Goal: Transaction & Acquisition: Purchase product/service

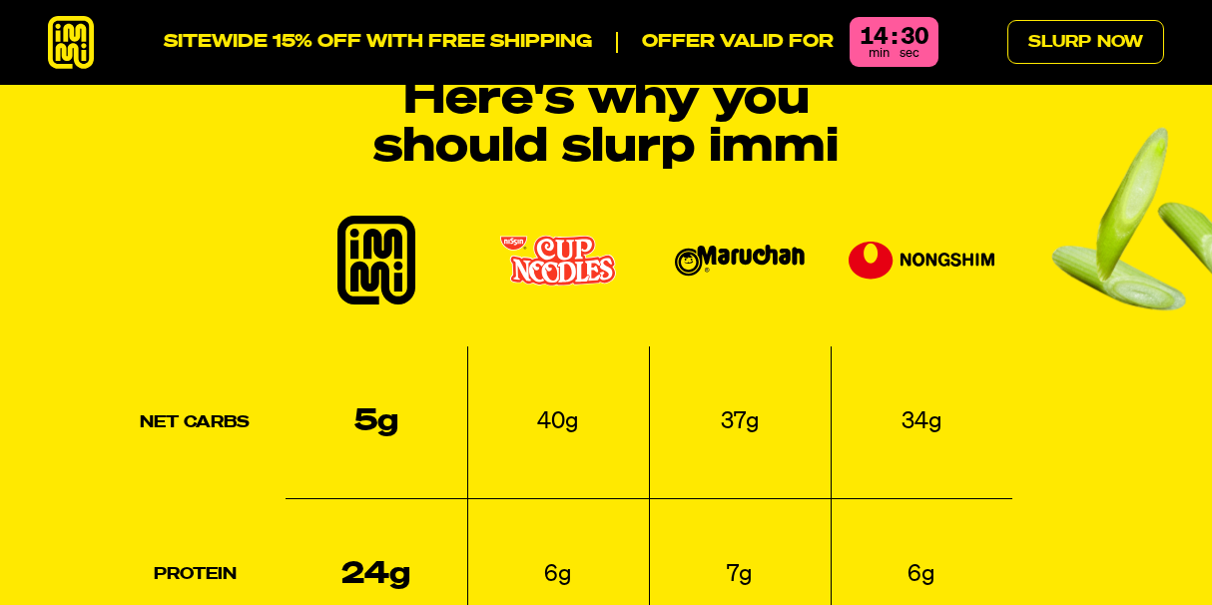
scroll to position [2174, 0]
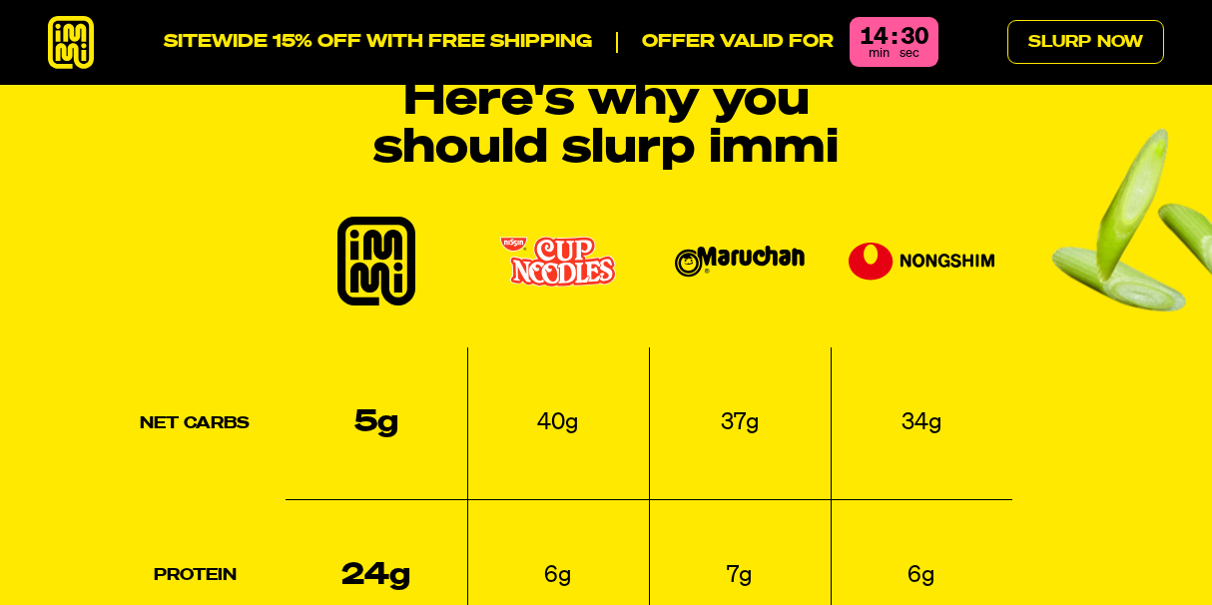
click at [624, 359] on td "40g" at bounding box center [558, 423] width 182 height 153
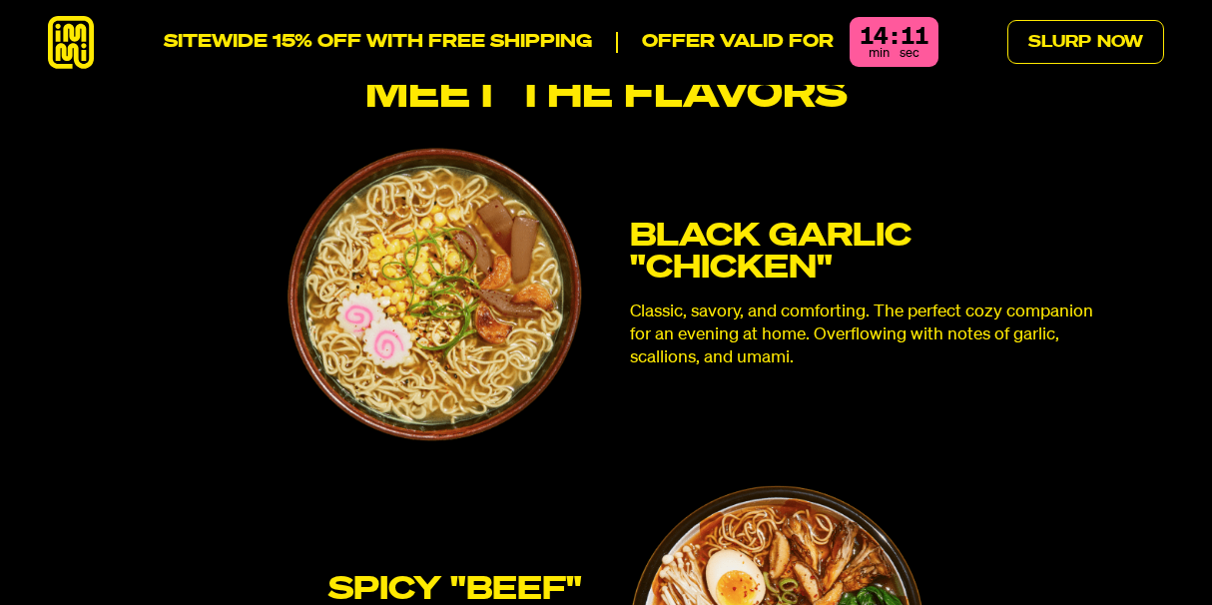
scroll to position [5140, 0]
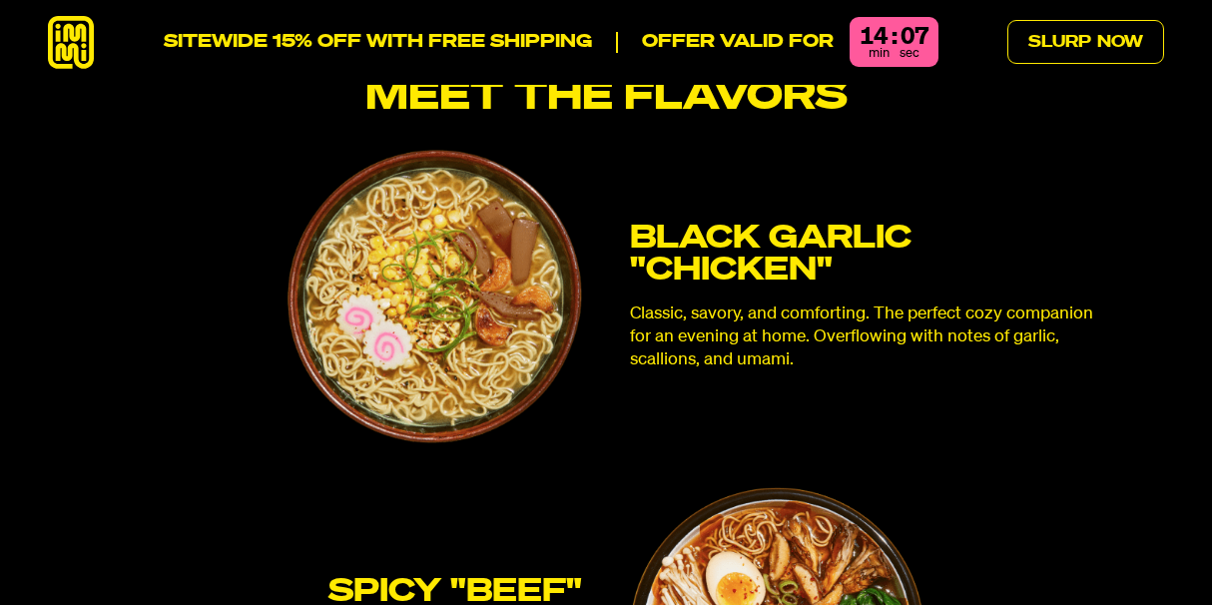
click at [925, 309] on p "Classic, savory, and comforting. The perfect cozy companion for an evening at h…" at bounding box center [867, 336] width 475 height 68
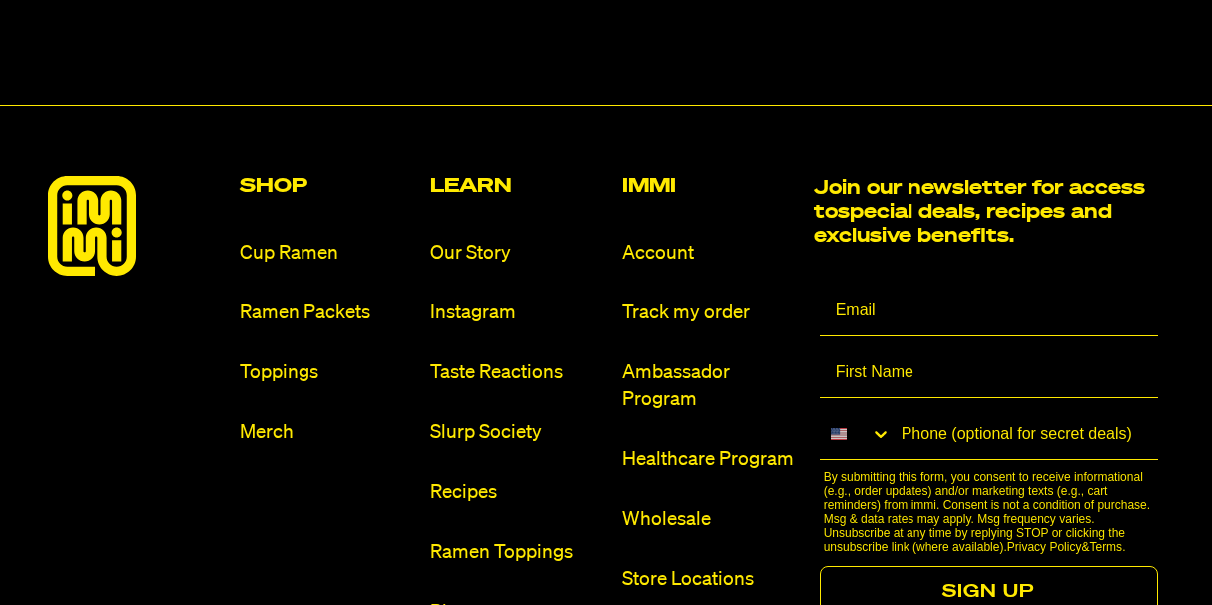
scroll to position [11285, 0]
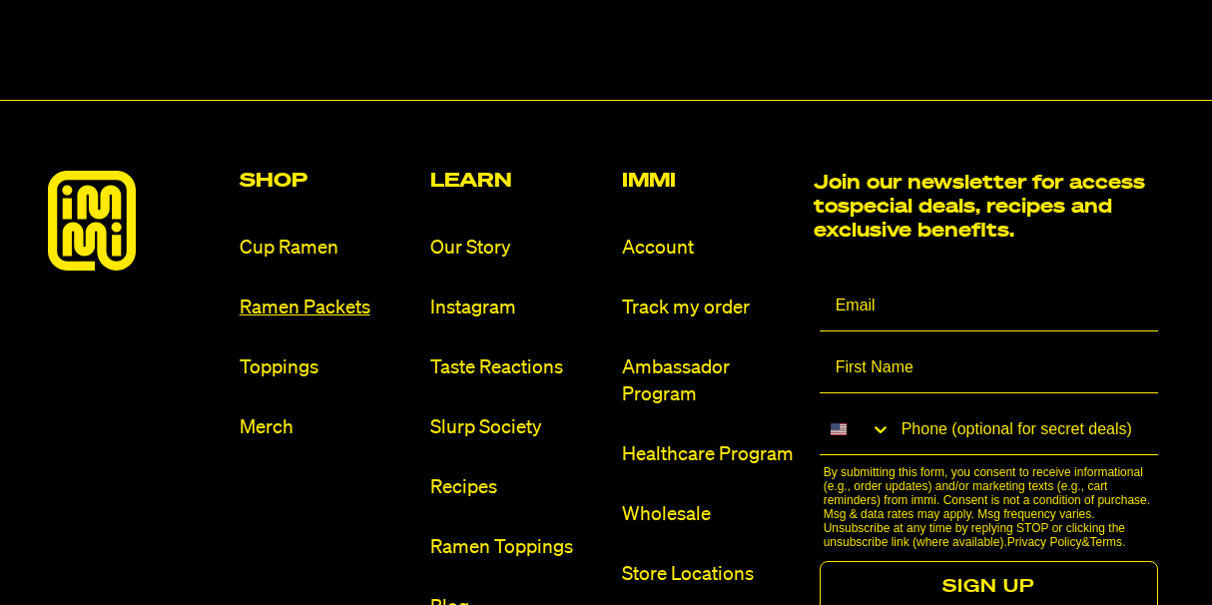
click at [331, 294] on link "Ramen Packets" at bounding box center [328, 307] width 176 height 27
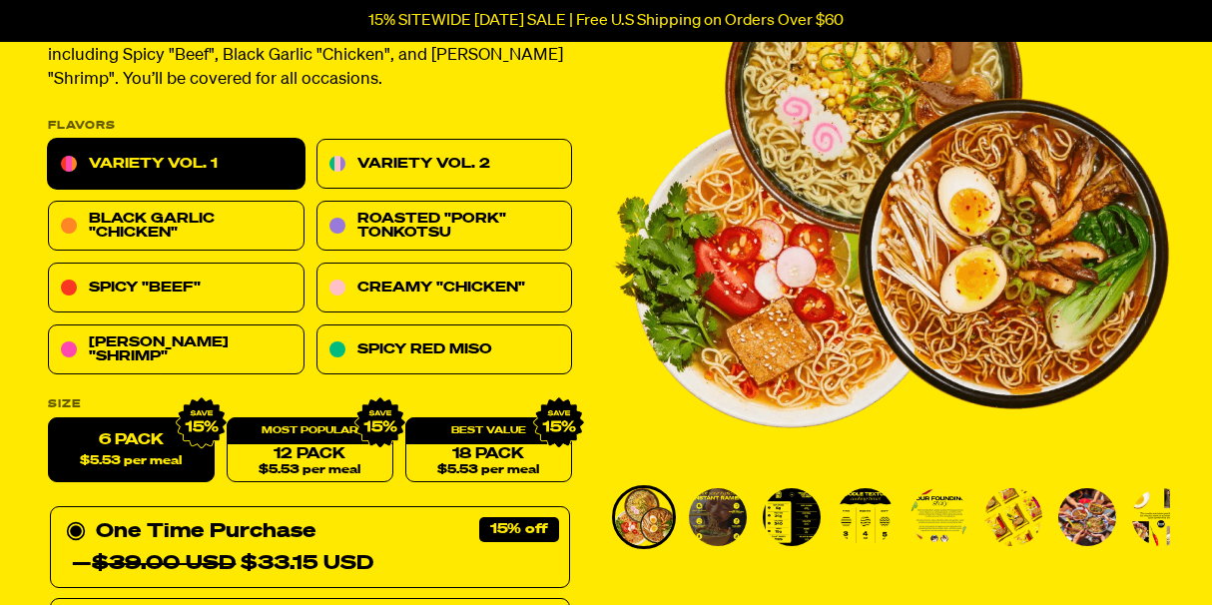
scroll to position [226, 0]
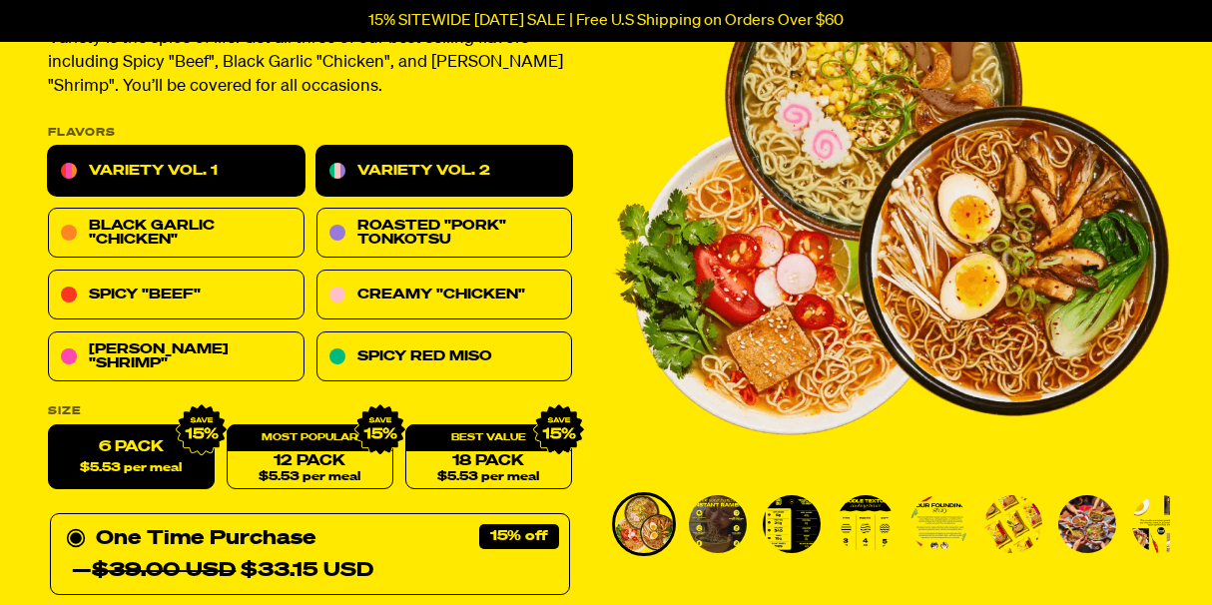
click at [415, 178] on link "Variety Vol. 2" at bounding box center [444, 172] width 257 height 50
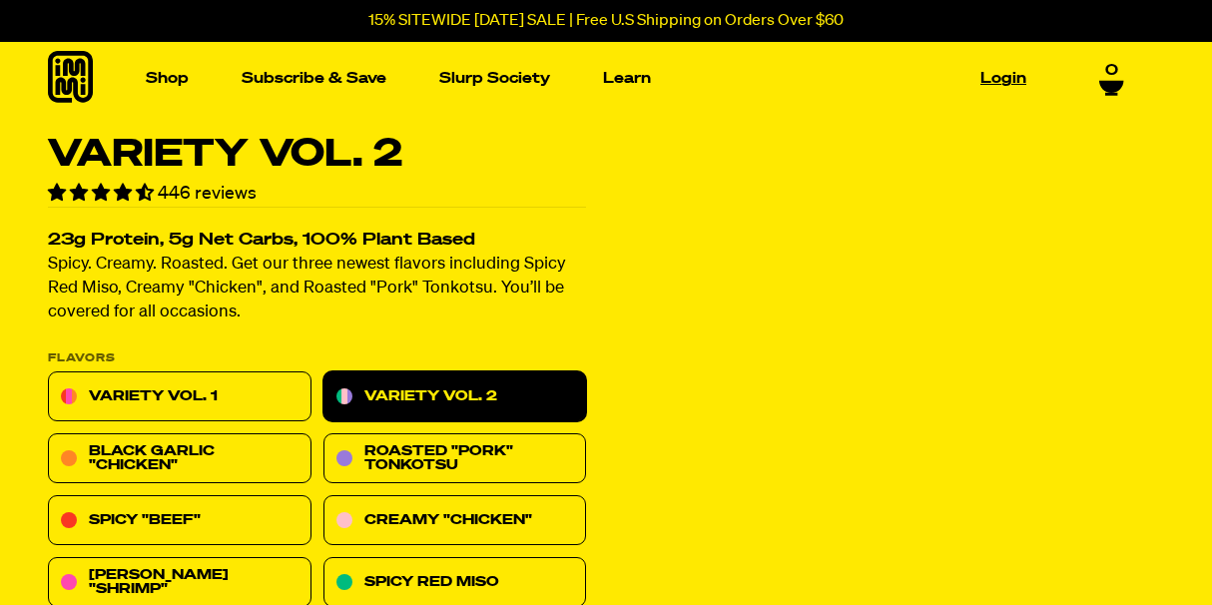
click at [998, 81] on link "Login" at bounding box center [1003, 78] width 62 height 31
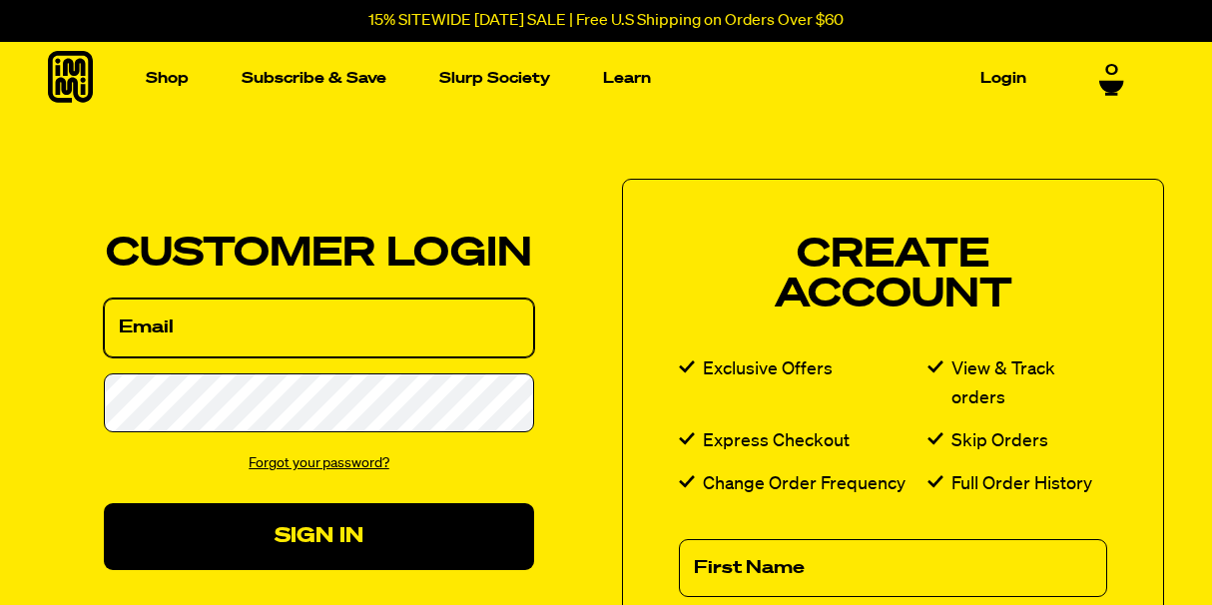
type input "[EMAIL_ADDRESS][PERSON_NAME][DOMAIN_NAME]"
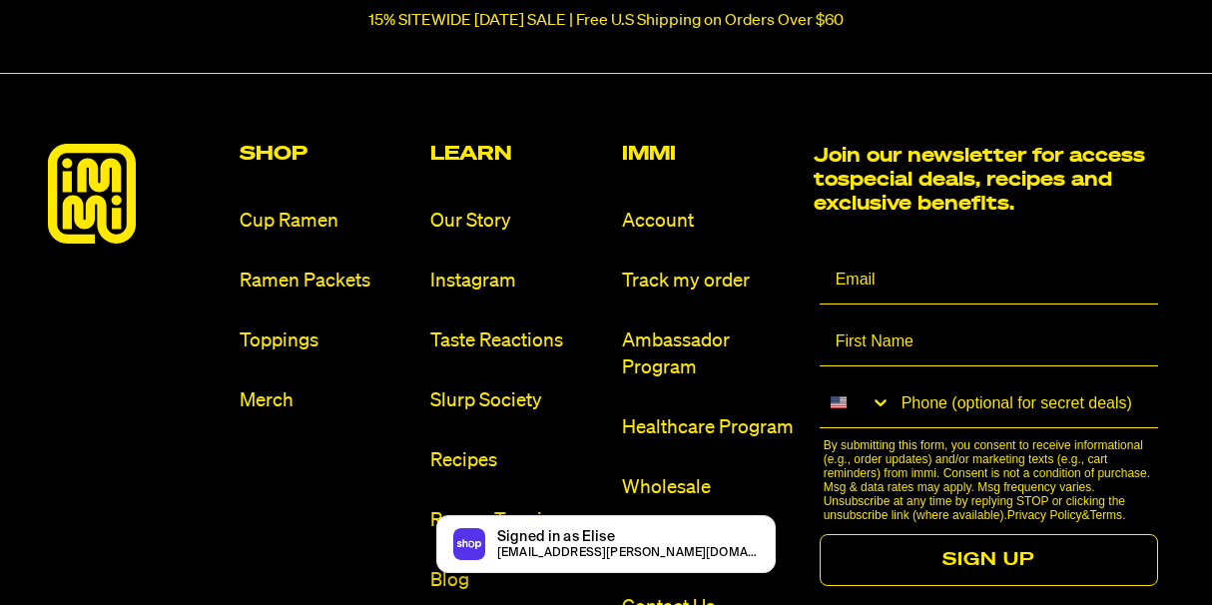
scroll to position [843, 0]
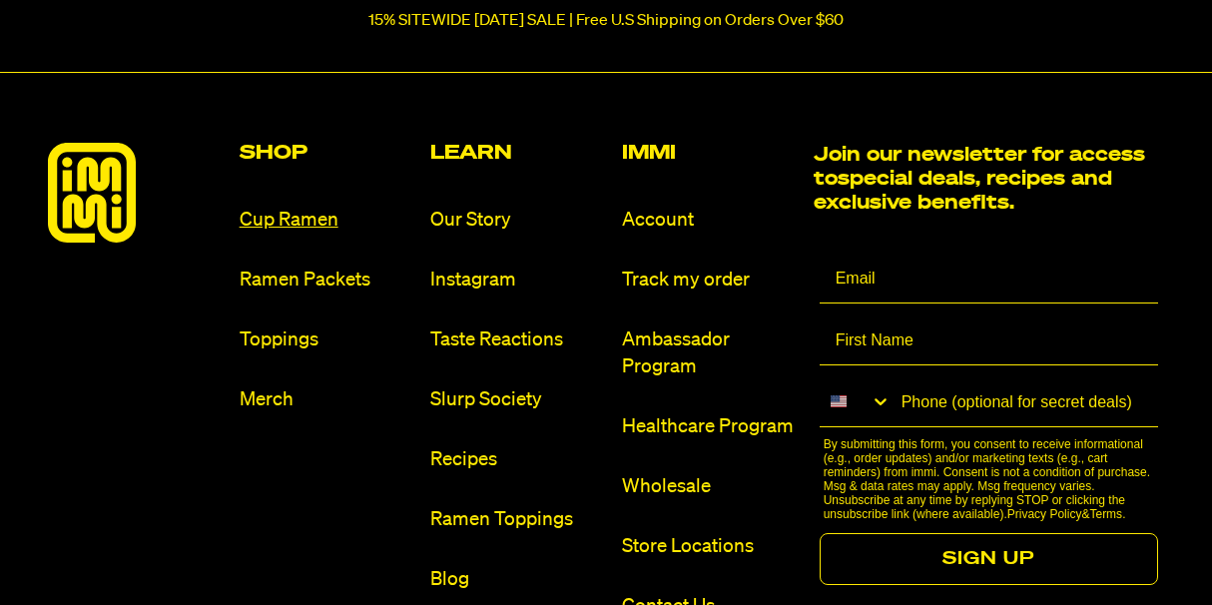
click at [290, 226] on link "Cup Ramen" at bounding box center [328, 220] width 176 height 27
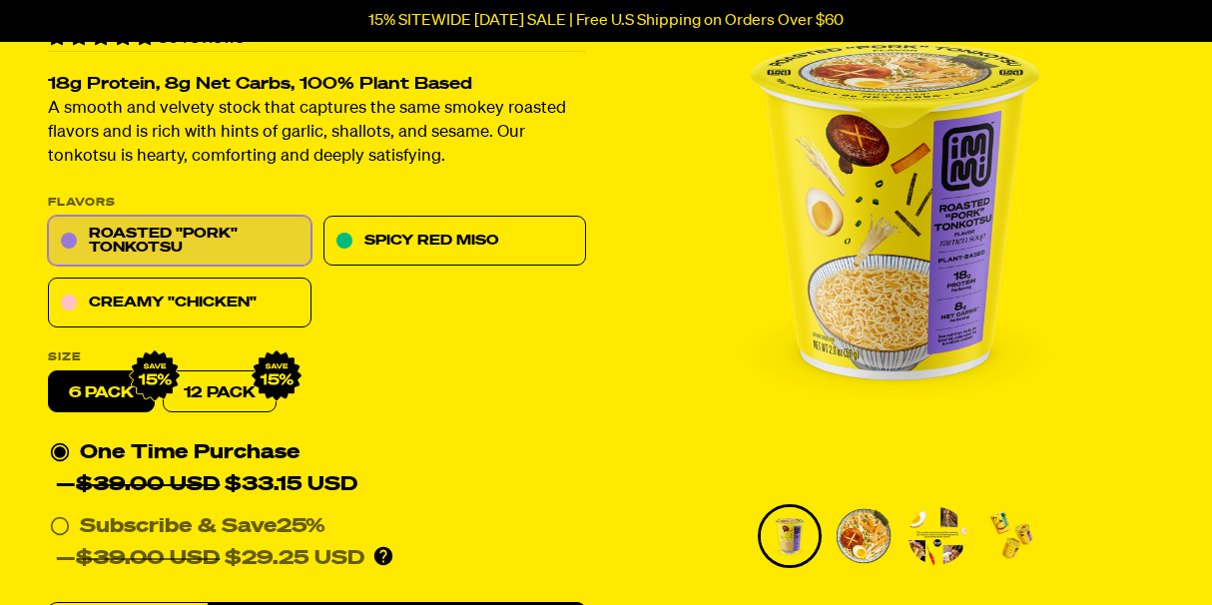
scroll to position [182, 0]
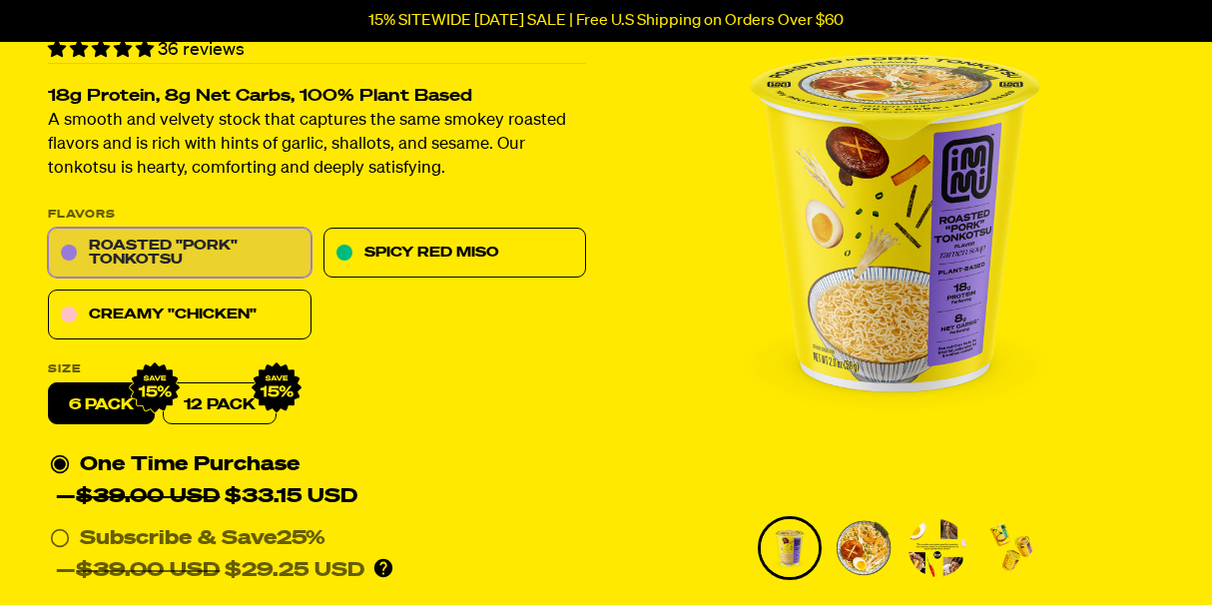
click at [156, 250] on link "Roasted "Pork" Tonkotsu" at bounding box center [180, 254] width 264 height 50
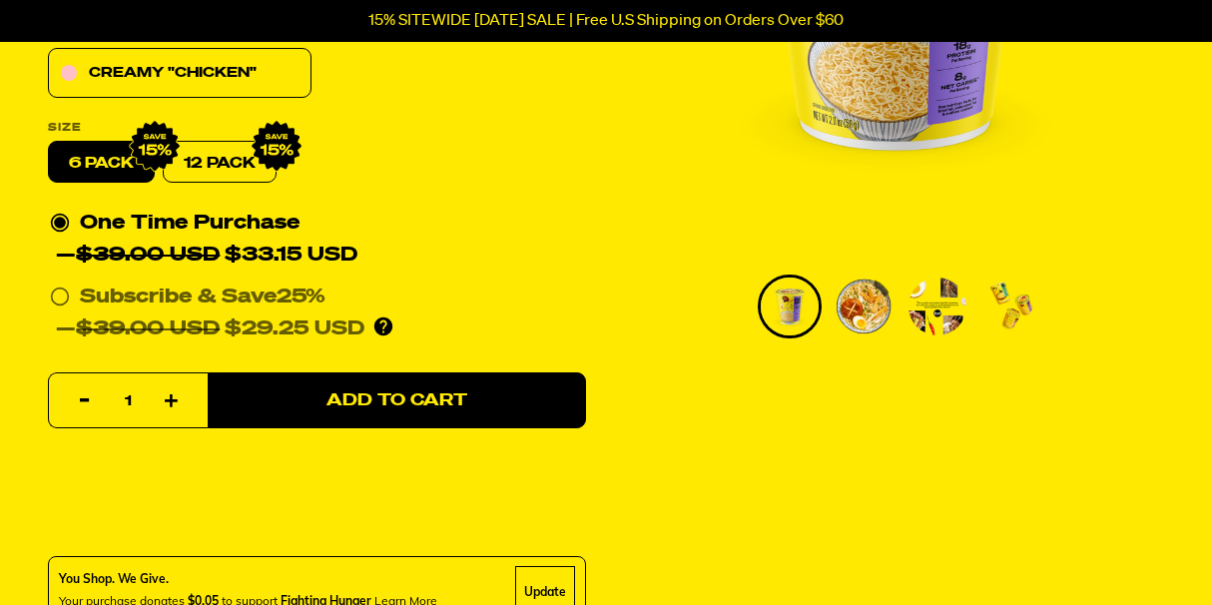
scroll to position [466, 0]
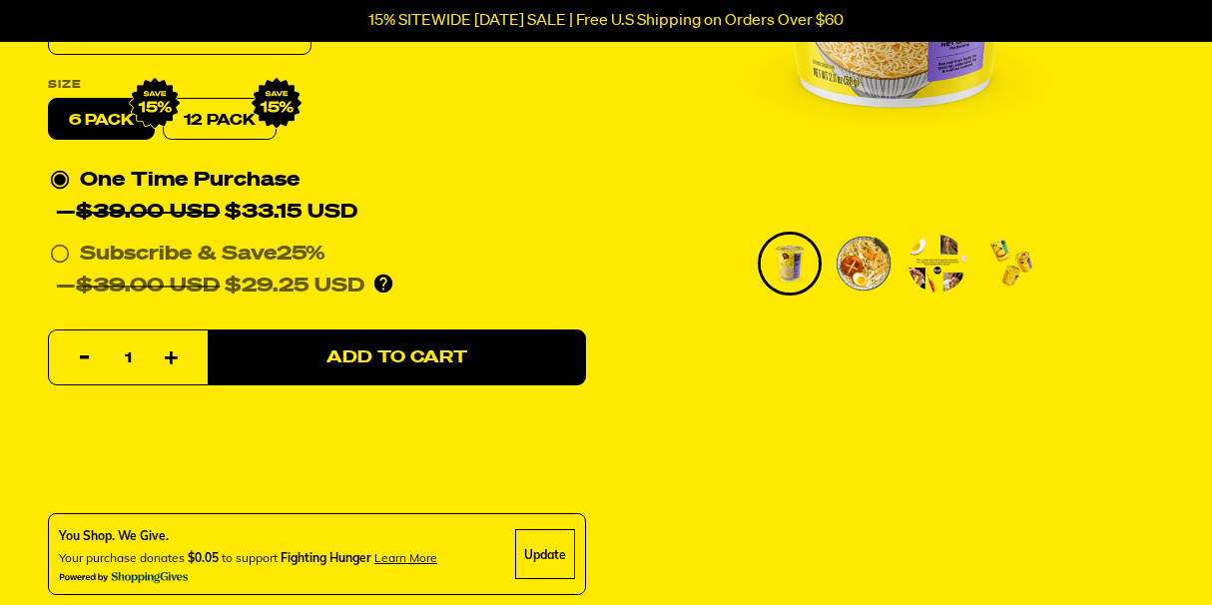
click at [170, 354] on icon "button" at bounding box center [172, 359] width 14 height 14
type input "2"
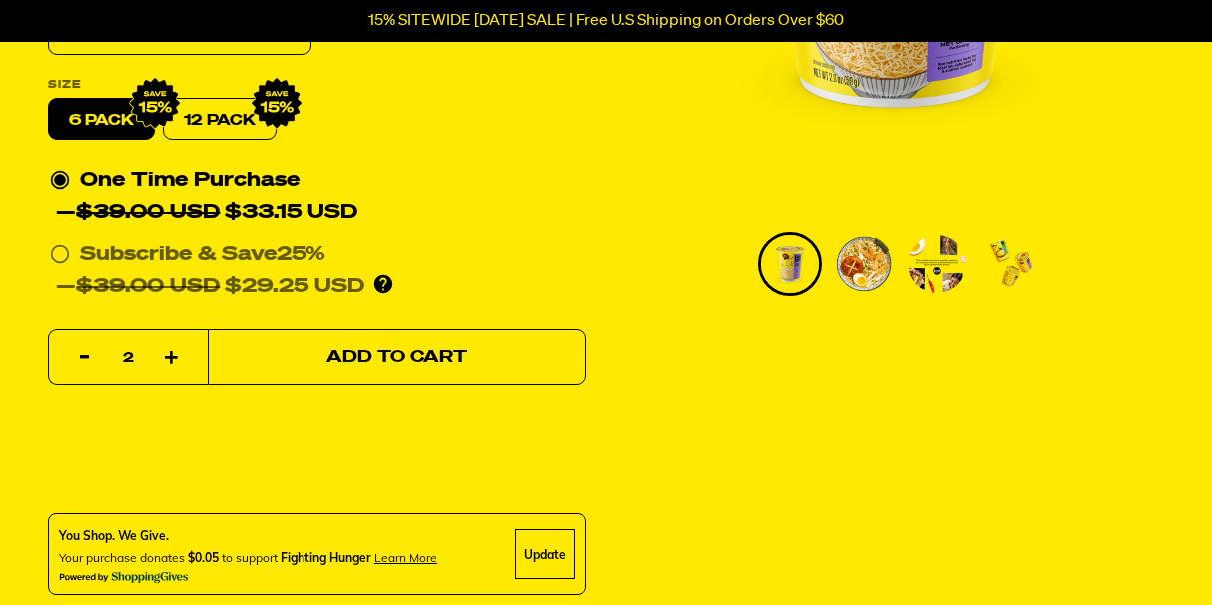
click at [420, 362] on span "Add to Cart" at bounding box center [396, 357] width 141 height 17
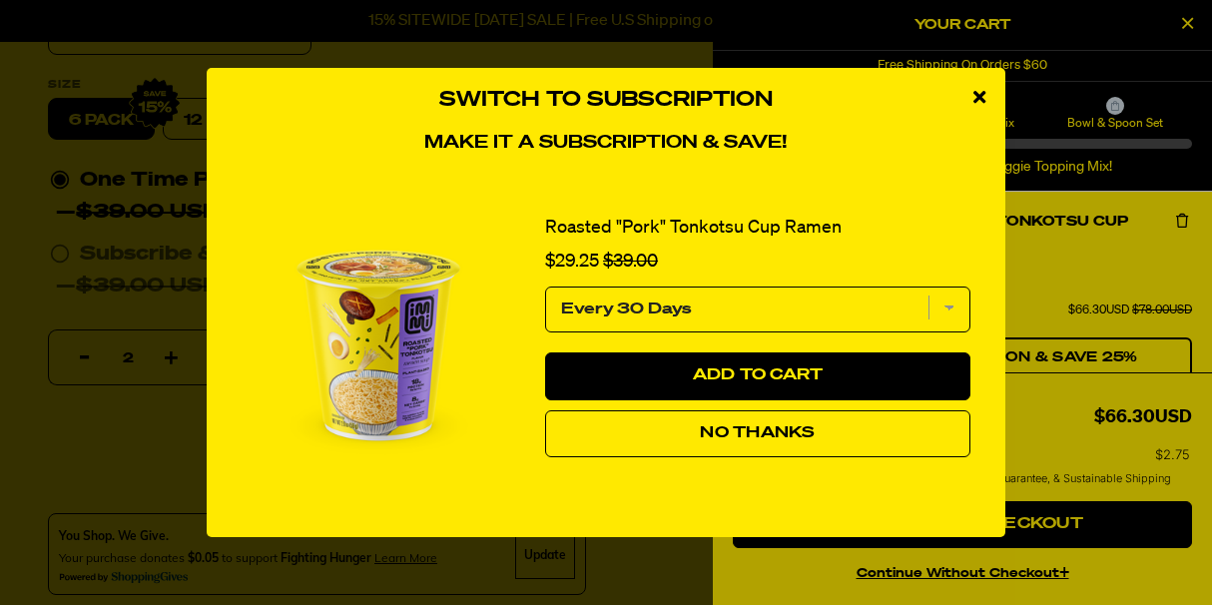
click at [976, 98] on icon "close modal" at bounding box center [979, 97] width 12 height 18
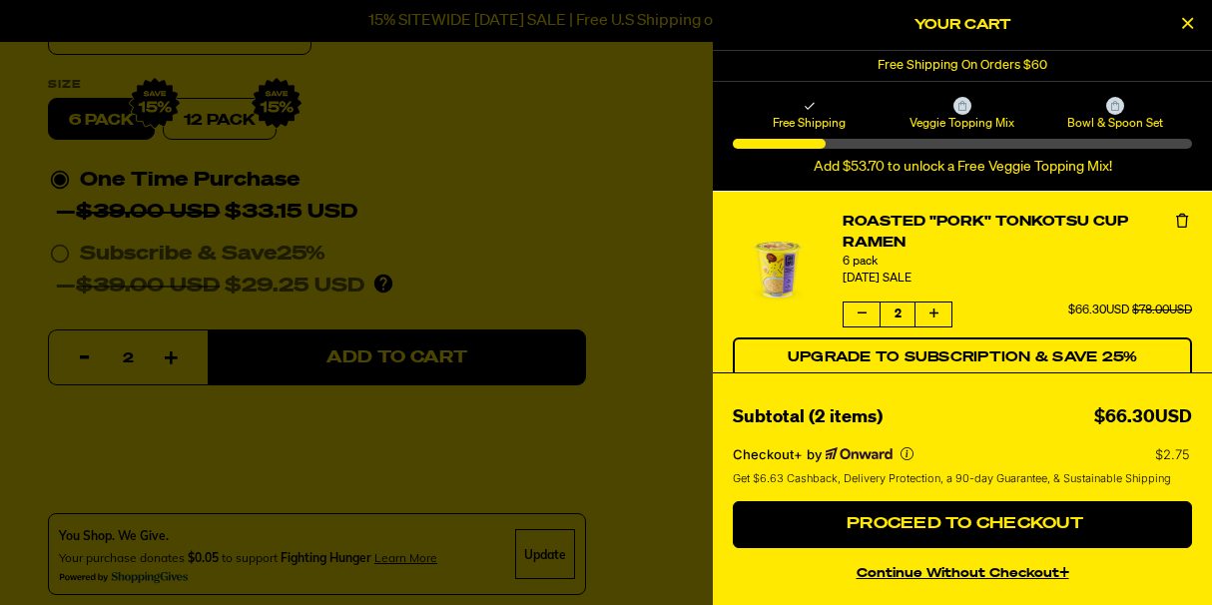
click at [976, 98] on div "Veggie Topping Mix" at bounding box center [961, 114] width 153 height 34
click at [63, 256] on div at bounding box center [606, 302] width 1212 height 605
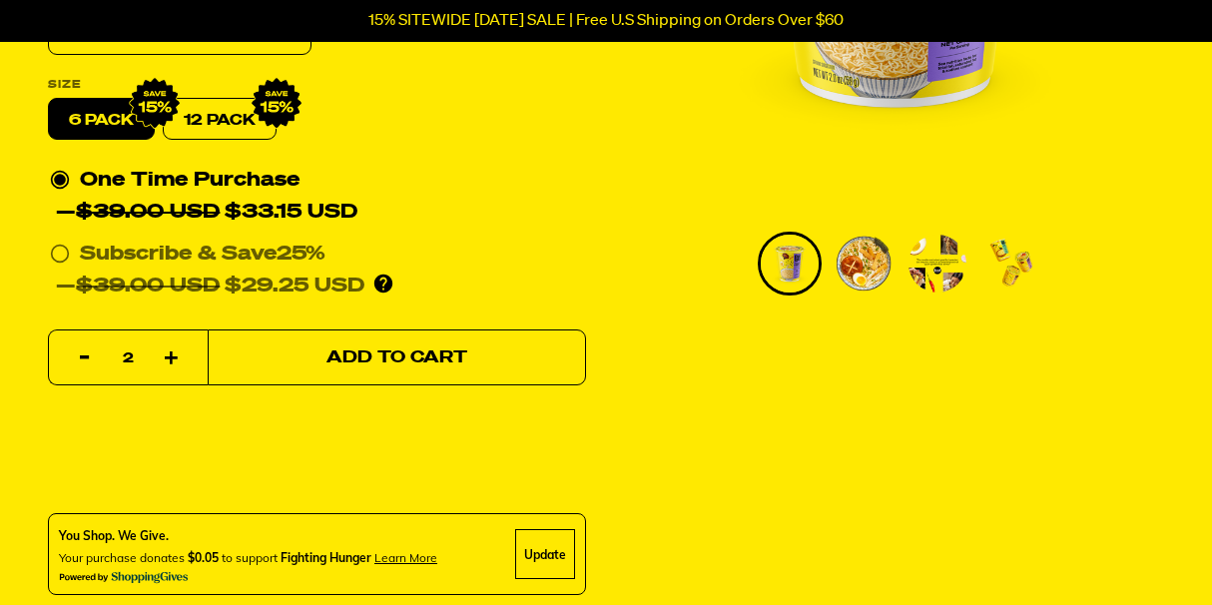
click at [362, 354] on span "Add to Cart" at bounding box center [396, 357] width 141 height 17
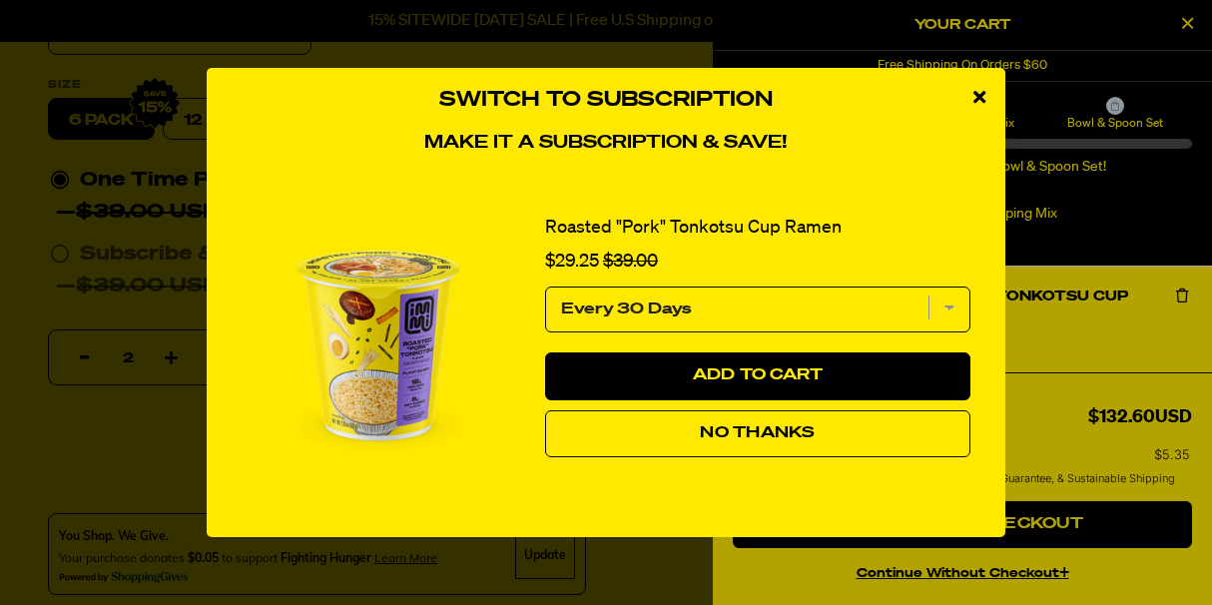
click at [944, 307] on select "Every 30 Days" at bounding box center [757, 309] width 425 height 46
click at [545, 286] on select "Every 30 Days" at bounding box center [757, 309] width 425 height 46
click at [946, 311] on select "Every 30 Days" at bounding box center [757, 309] width 425 height 46
click at [545, 286] on select "Every 30 Days" at bounding box center [757, 309] width 425 height 46
click at [973, 97] on icon "close modal" at bounding box center [979, 97] width 12 height 18
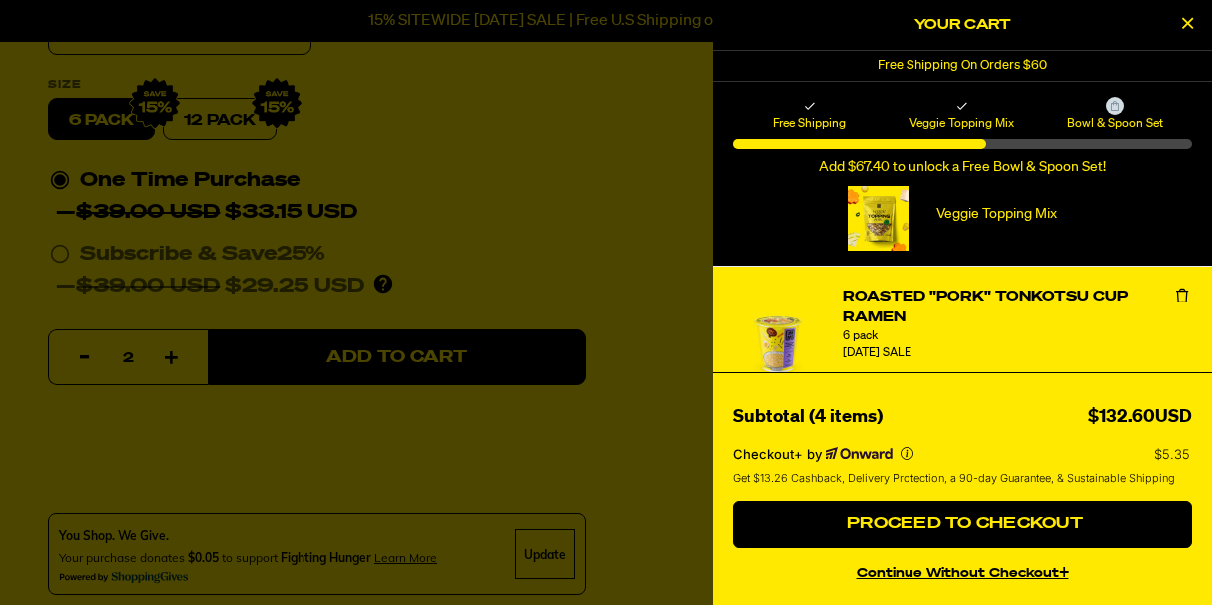
click at [753, 195] on div "Veggie Topping Mix Remove Veggie Topping Mix Default Title from Cart" at bounding box center [962, 218] width 459 height 65
click at [77, 127] on div at bounding box center [606, 302] width 1212 height 605
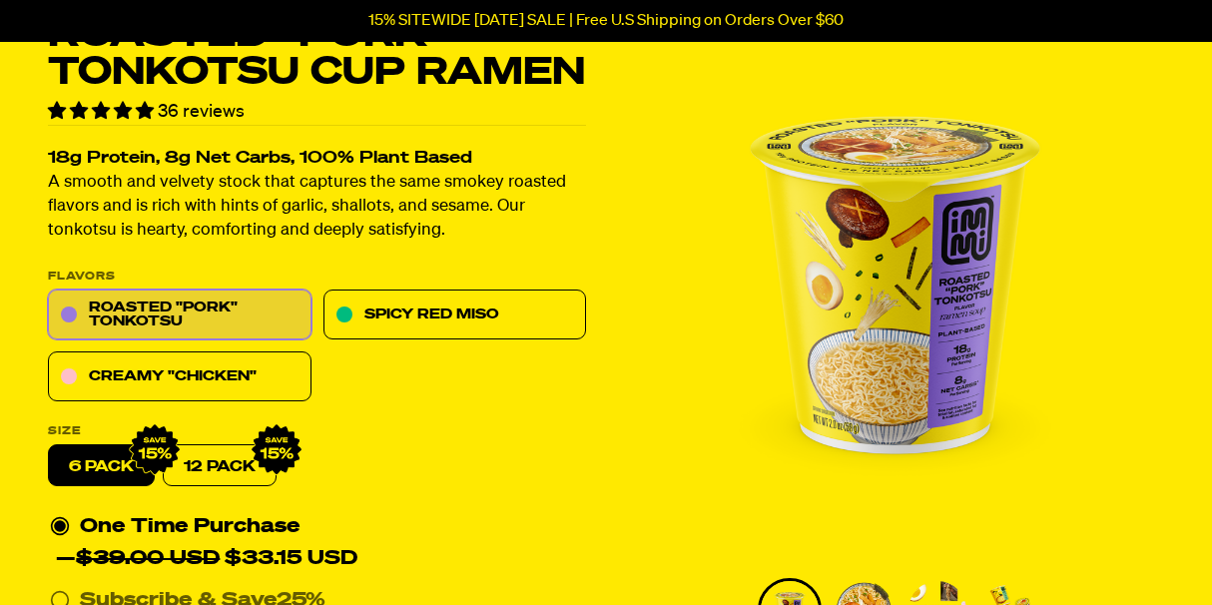
scroll to position [193, 0]
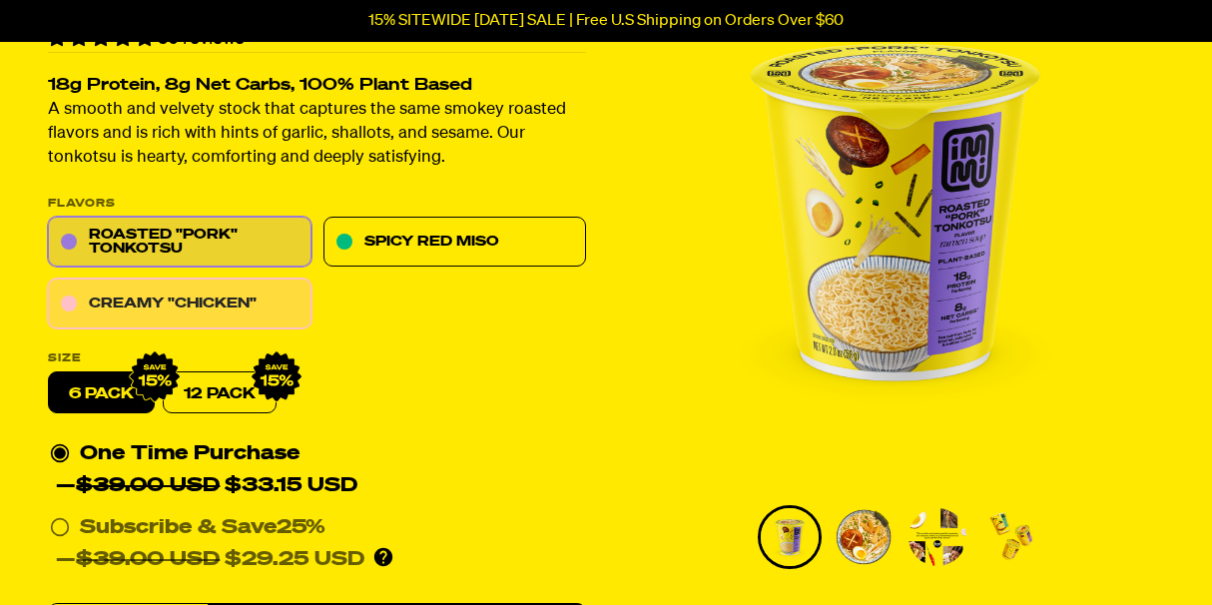
click at [131, 299] on link "Creamy "Chicken"" at bounding box center [180, 305] width 264 height 50
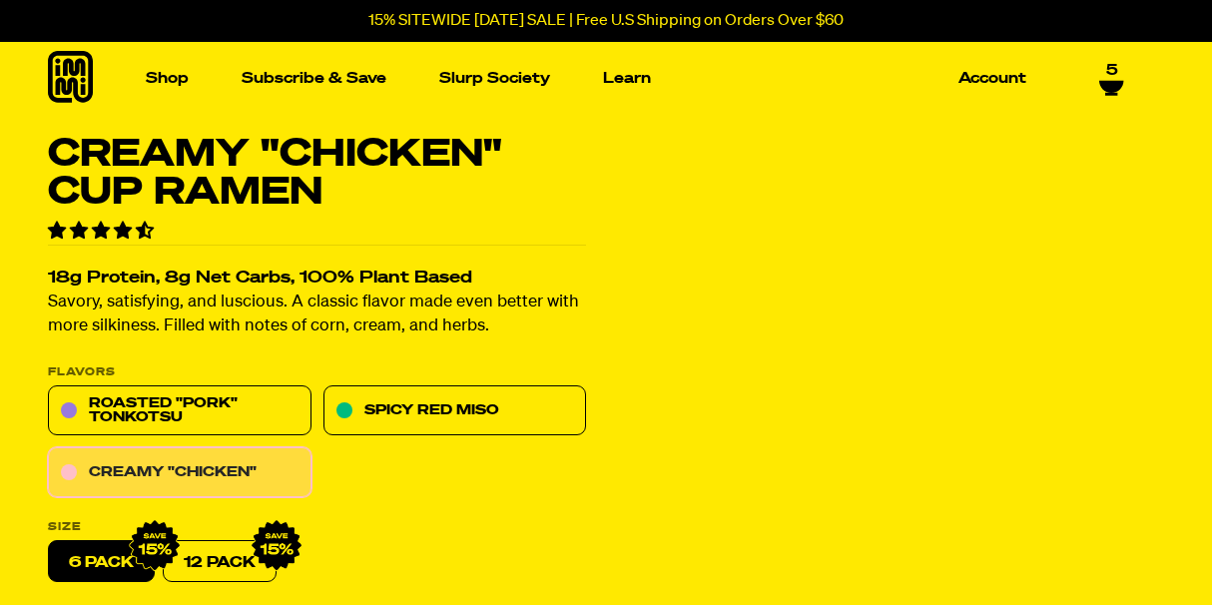
click at [197, 470] on link "Creamy "Chicken"" at bounding box center [180, 473] width 264 height 50
type input "2"
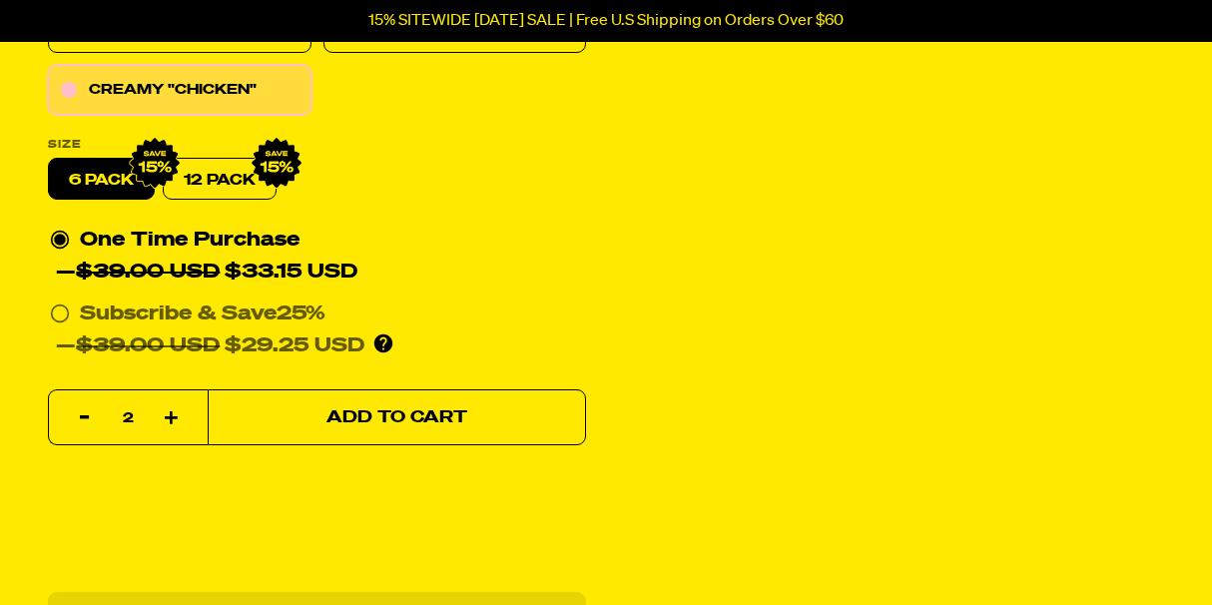
click at [350, 424] on span "Add to Cart" at bounding box center [396, 417] width 141 height 17
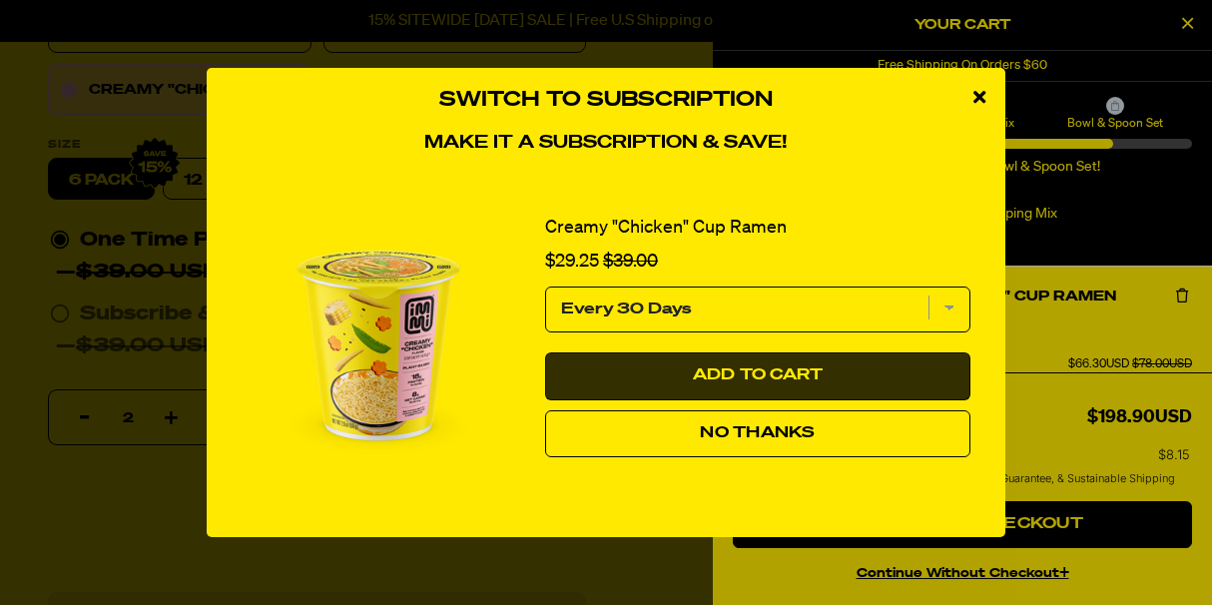
click at [754, 373] on span "Add to Cart" at bounding box center [758, 375] width 131 height 16
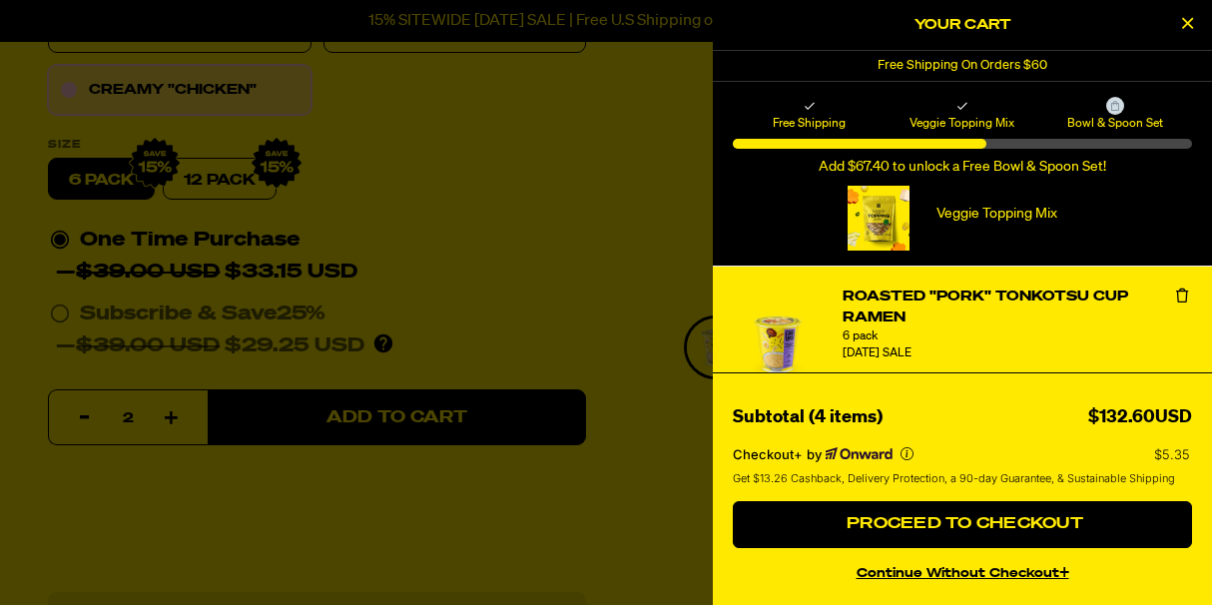
click at [768, 204] on div "Veggie Topping Mix Remove Veggie Topping Mix Default Title from Cart" at bounding box center [962, 218] width 459 height 65
click at [797, 200] on div "Veggie Topping Mix Remove Veggie Topping Mix Default Title from Cart" at bounding box center [962, 218] width 459 height 65
click at [763, 211] on div "Veggie Topping Mix Remove Veggie Topping Mix Default Title from Cart" at bounding box center [962, 218] width 459 height 65
click at [1184, 26] on icon "Close Cart" at bounding box center [1187, 23] width 11 height 18
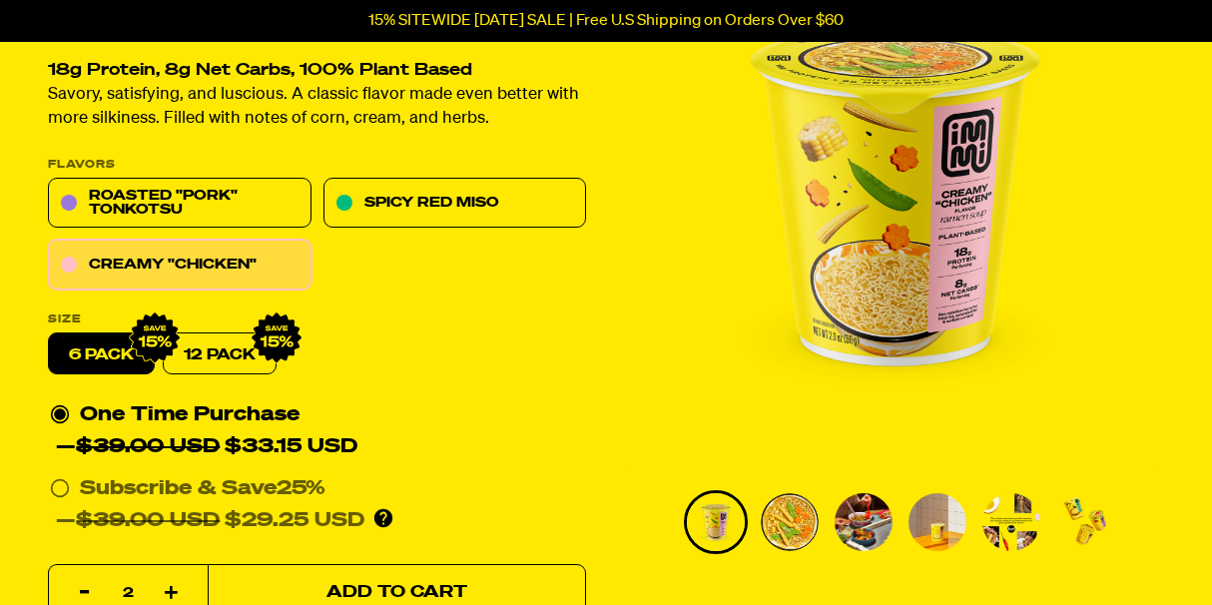
scroll to position [13, 0]
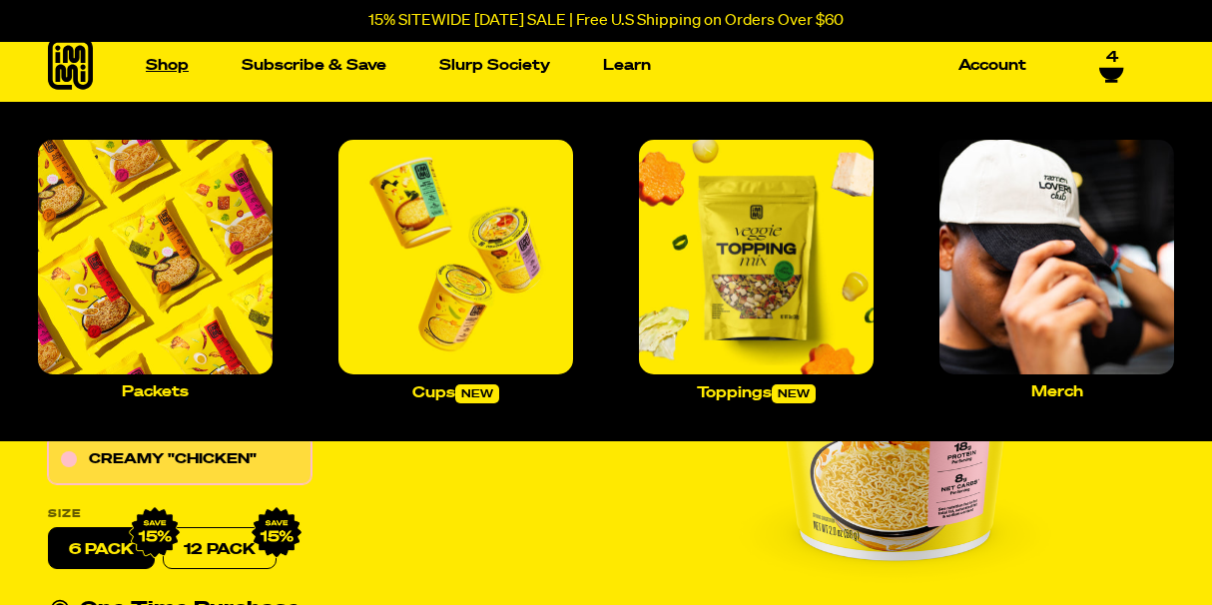
click at [167, 70] on link "Shop" at bounding box center [167, 65] width 59 height 31
click at [177, 288] on img "Main navigation" at bounding box center [155, 257] width 235 height 235
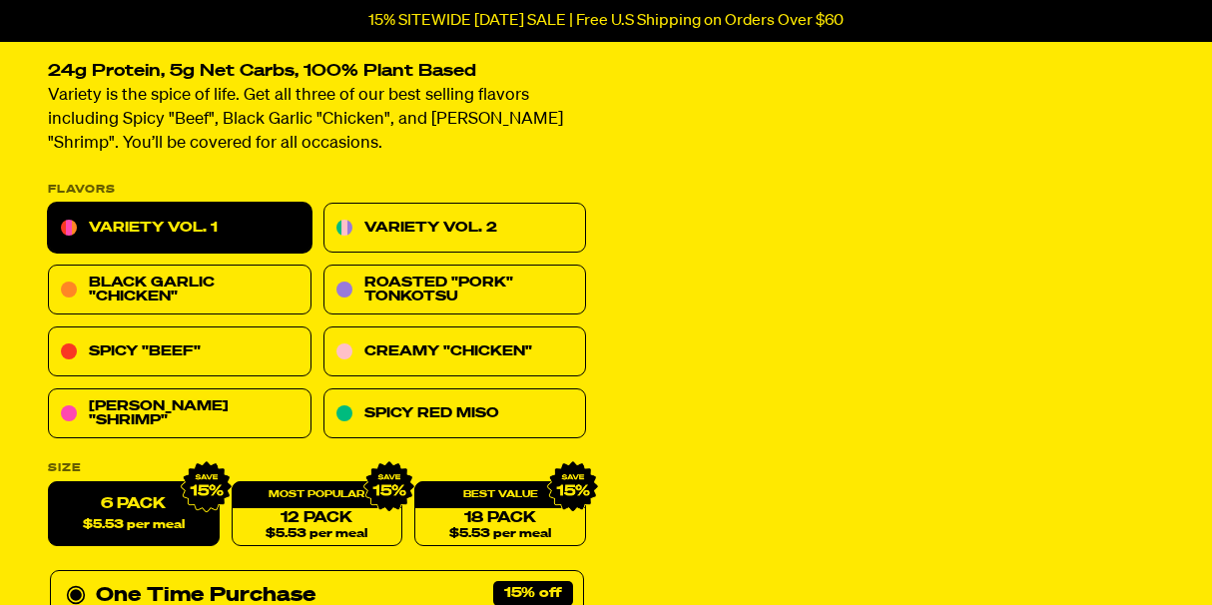
scroll to position [214, 0]
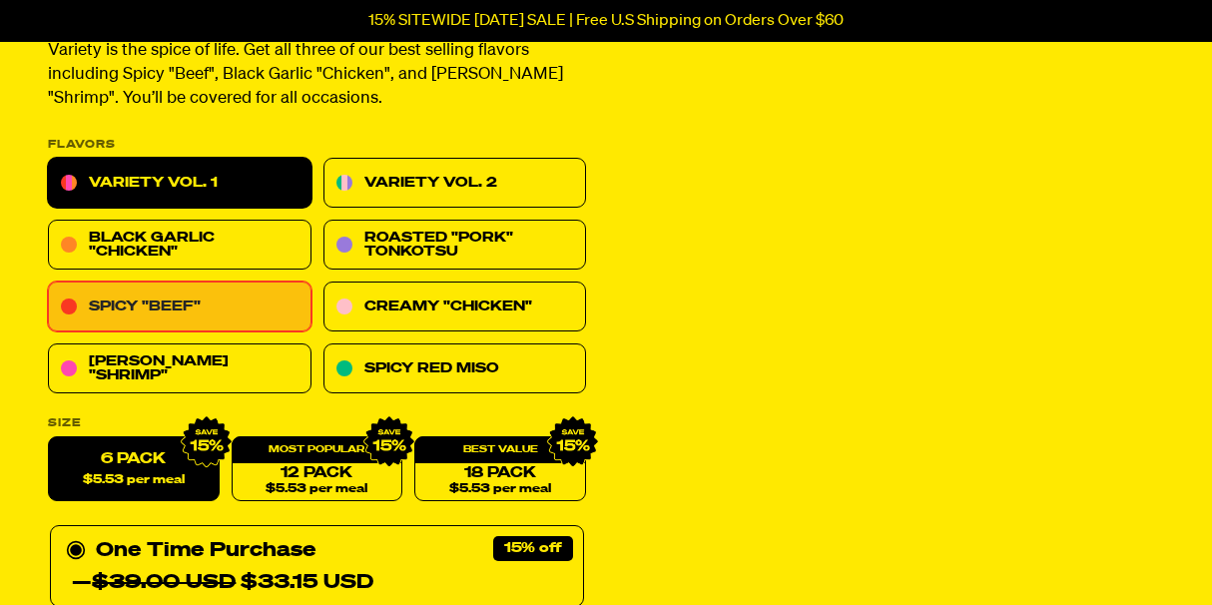
select select "Every 30 Days"
click at [151, 305] on link "Spicy "Beef"" at bounding box center [180, 308] width 264 height 50
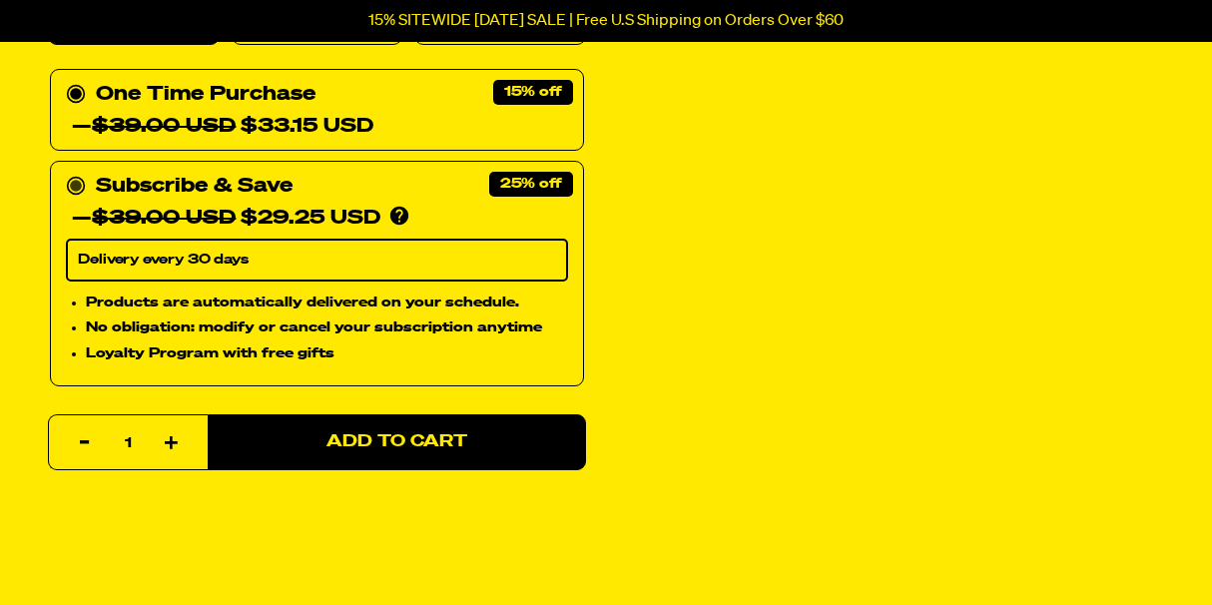
select select "Every 30 Days"
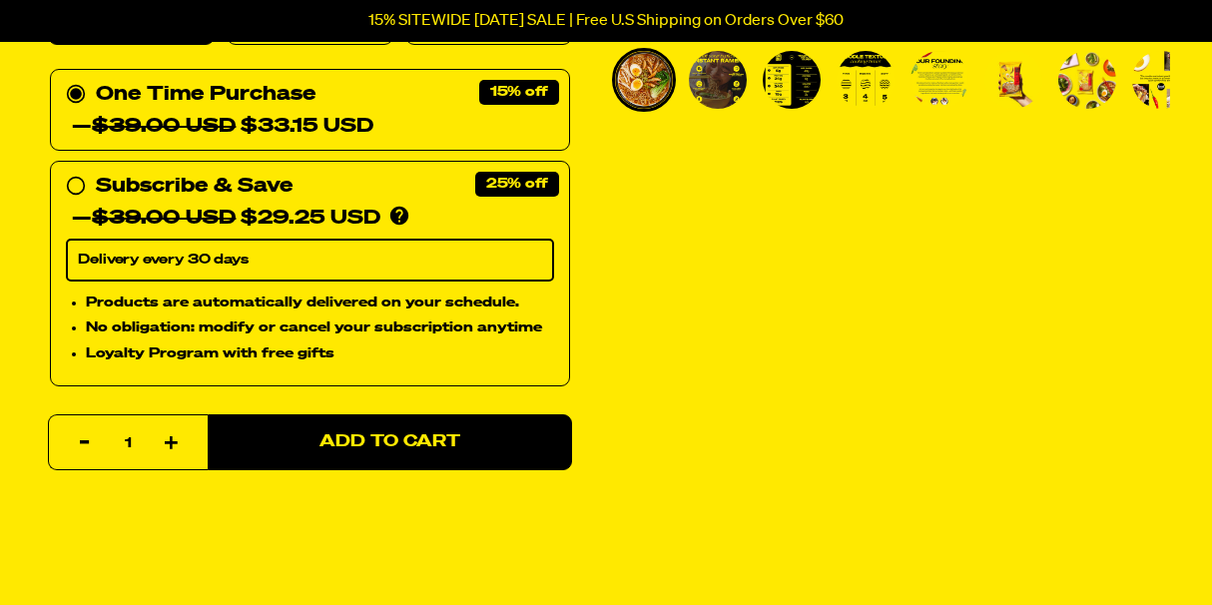
click at [171, 443] on icon "button" at bounding box center [172, 443] width 14 height 14
type input "2"
click at [72, 184] on circle at bounding box center [76, 187] width 12 height 12
click at [72, 171] on input "Subscribe & Save 25% — $39.00 USD $29.25 USD You'll receive your selected flavo…" at bounding box center [72, 171] width 13 height 0
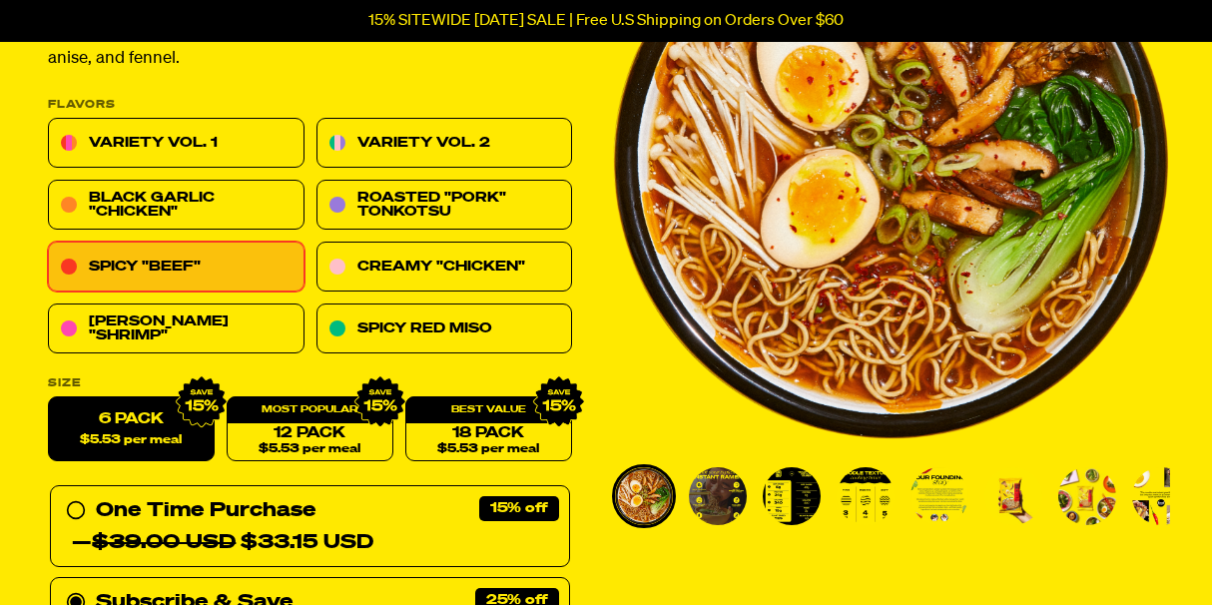
scroll to position [249, 0]
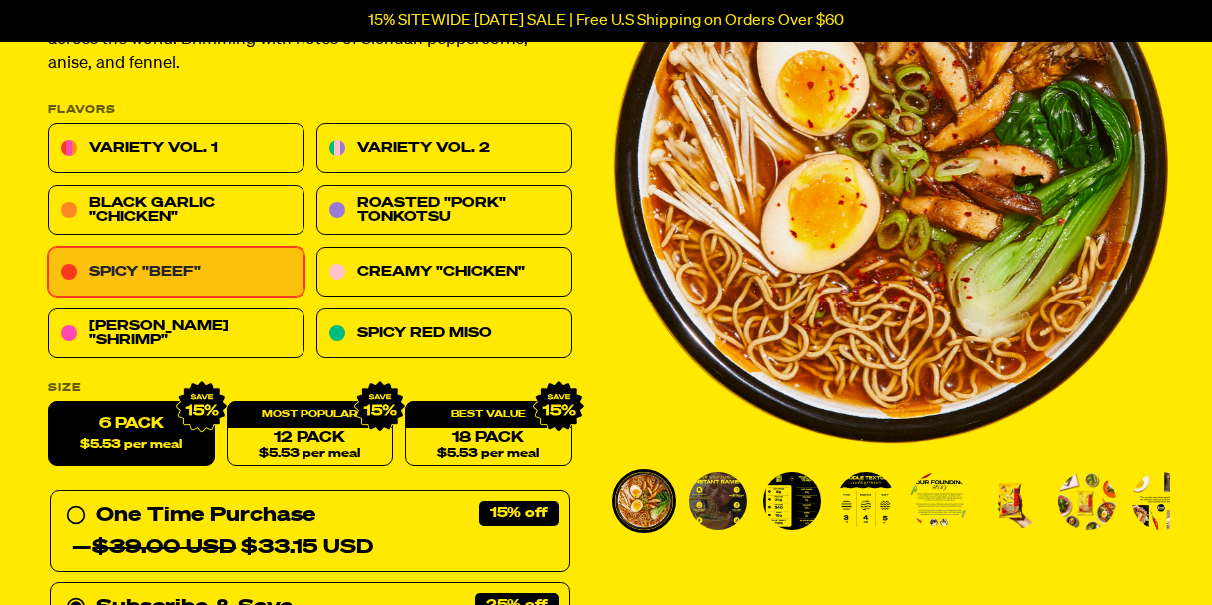
click at [72, 270] on link "Spicy "Beef"" at bounding box center [176, 273] width 257 height 50
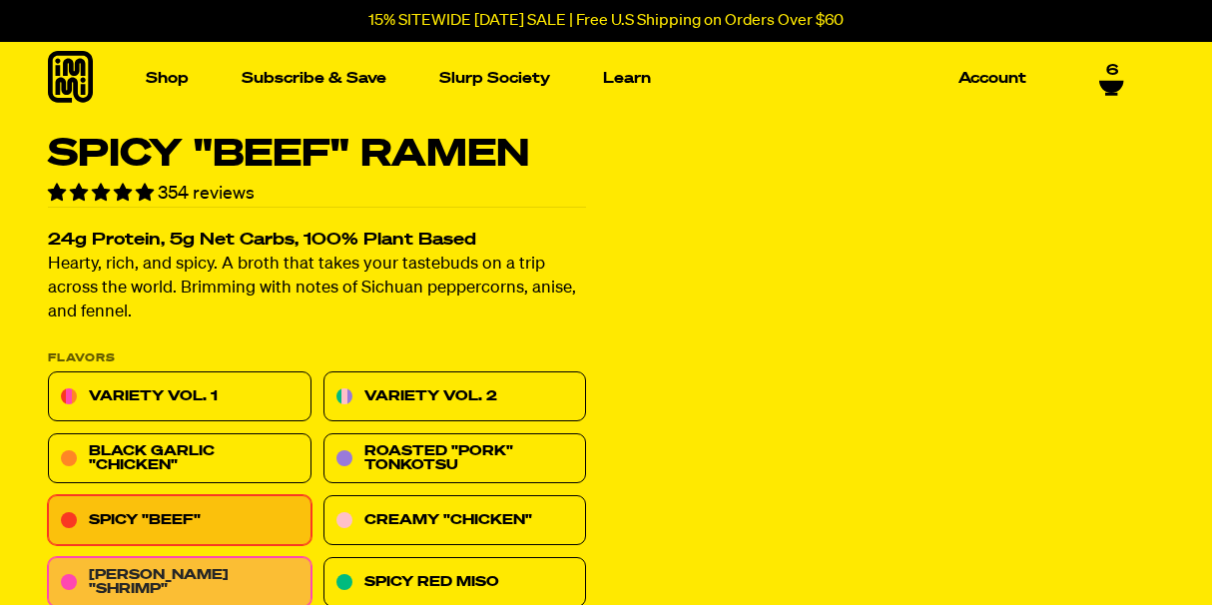
click at [258, 558] on link "[PERSON_NAME] "Shrimp"" at bounding box center [180, 583] width 264 height 50
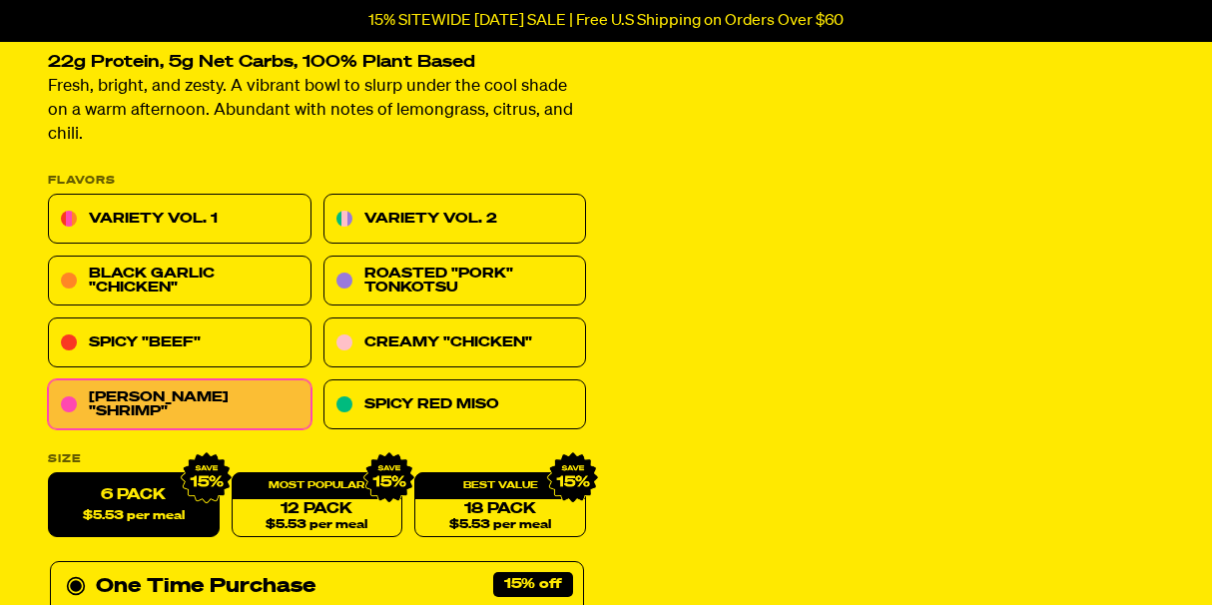
scroll to position [377, 0]
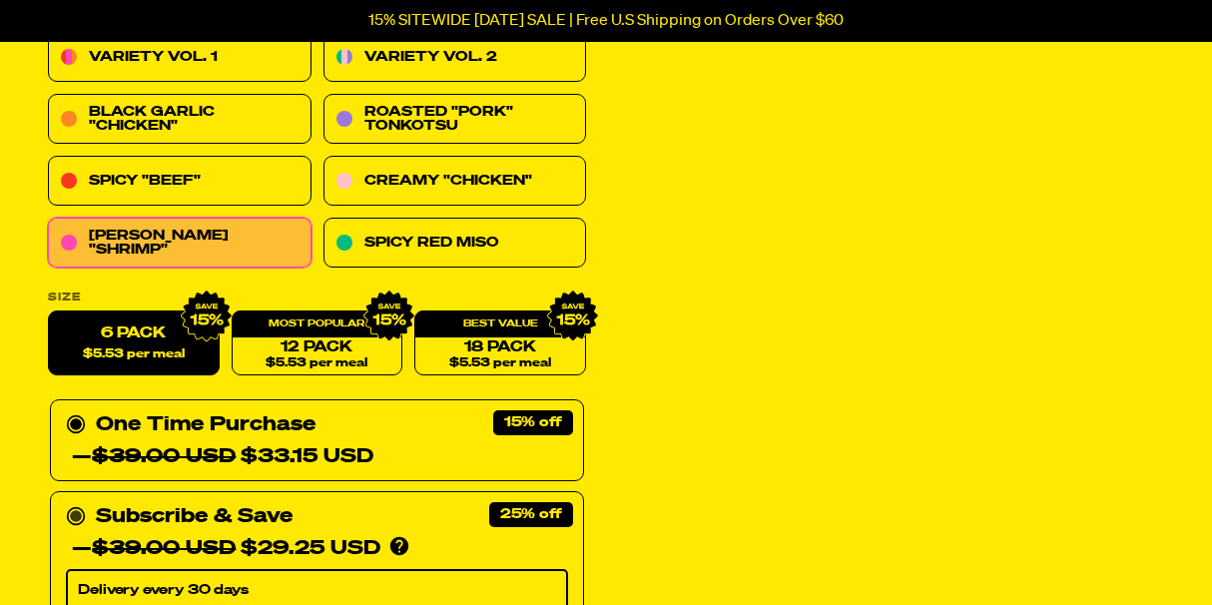
select select "Every 30 Days"
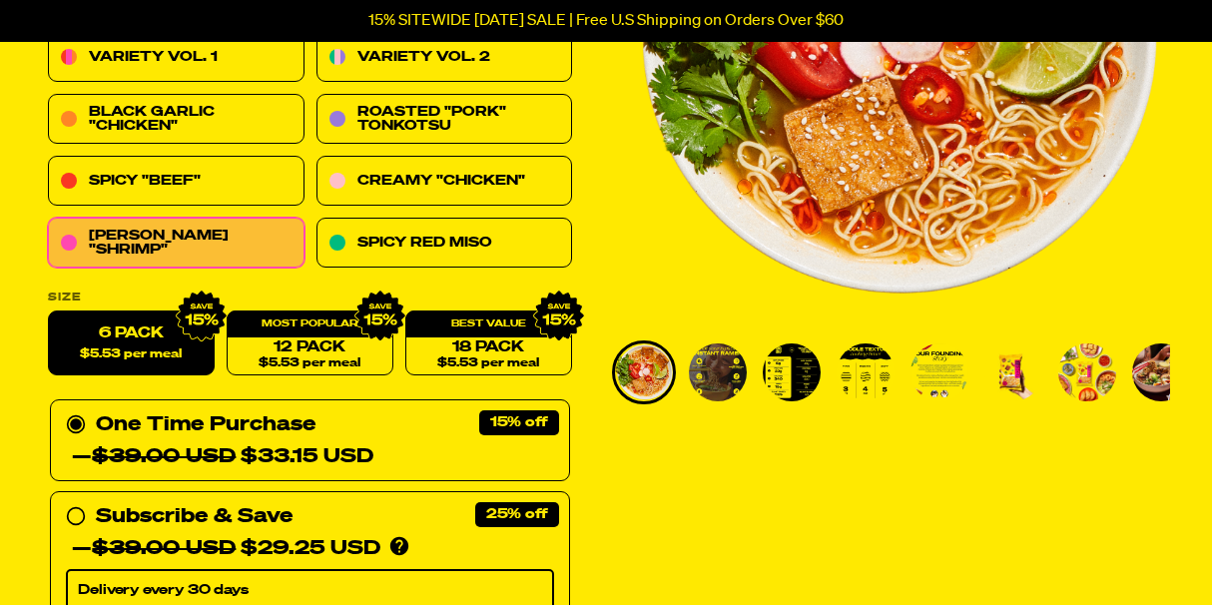
scroll to position [429, 0]
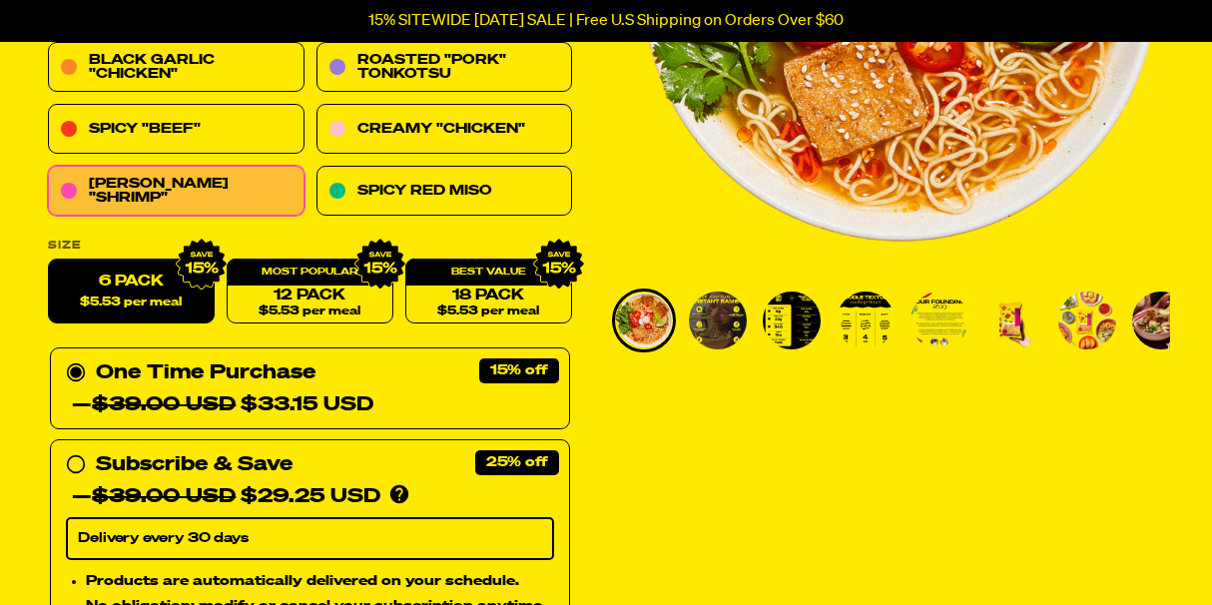
click at [74, 440] on div "Subscribe & Save 25% — $39.00 USD $29.25 USD You'll receive your selected flavo…" at bounding box center [310, 553] width 520 height 226
click at [73, 463] on circle at bounding box center [76, 465] width 12 height 12
click at [73, 449] on input "Subscribe & Save 25% — $39.00 USD $29.25 USD You'll receive your selected flavo…" at bounding box center [72, 449] width 13 height 0
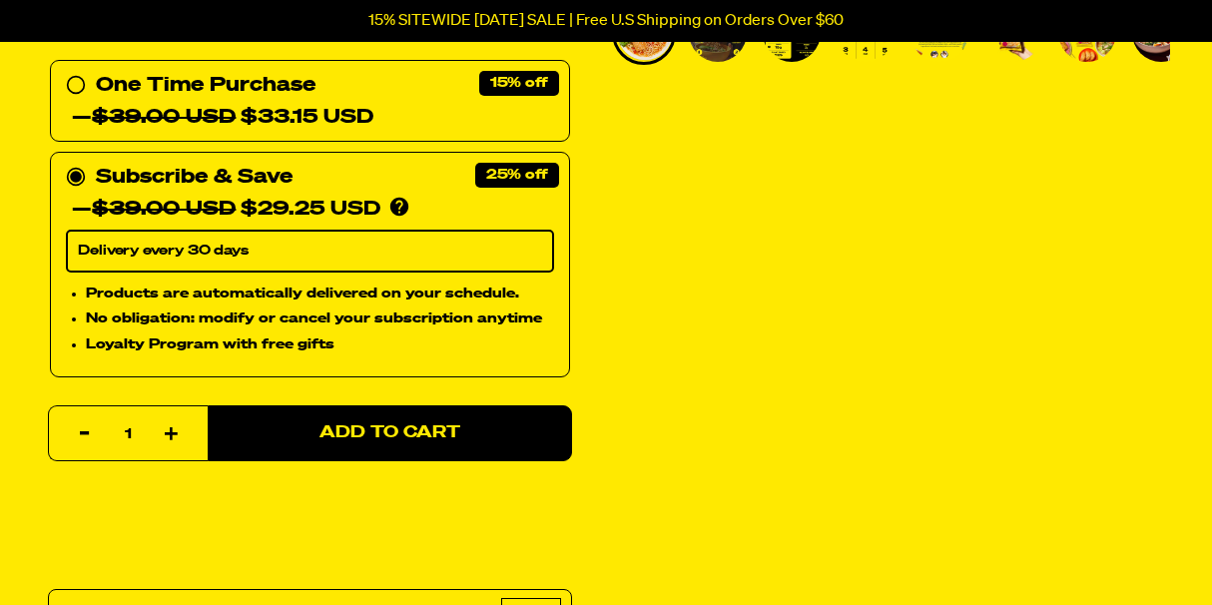
scroll to position [787, 0]
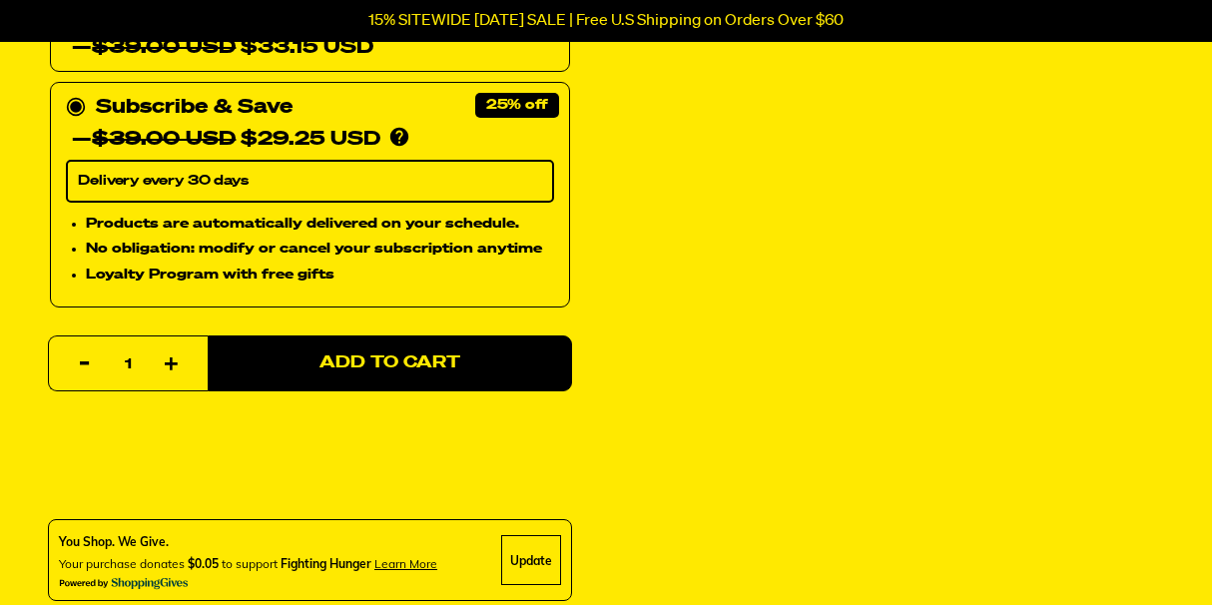
click at [165, 364] on icon "button" at bounding box center [172, 364] width 14 height 14
type input "2"
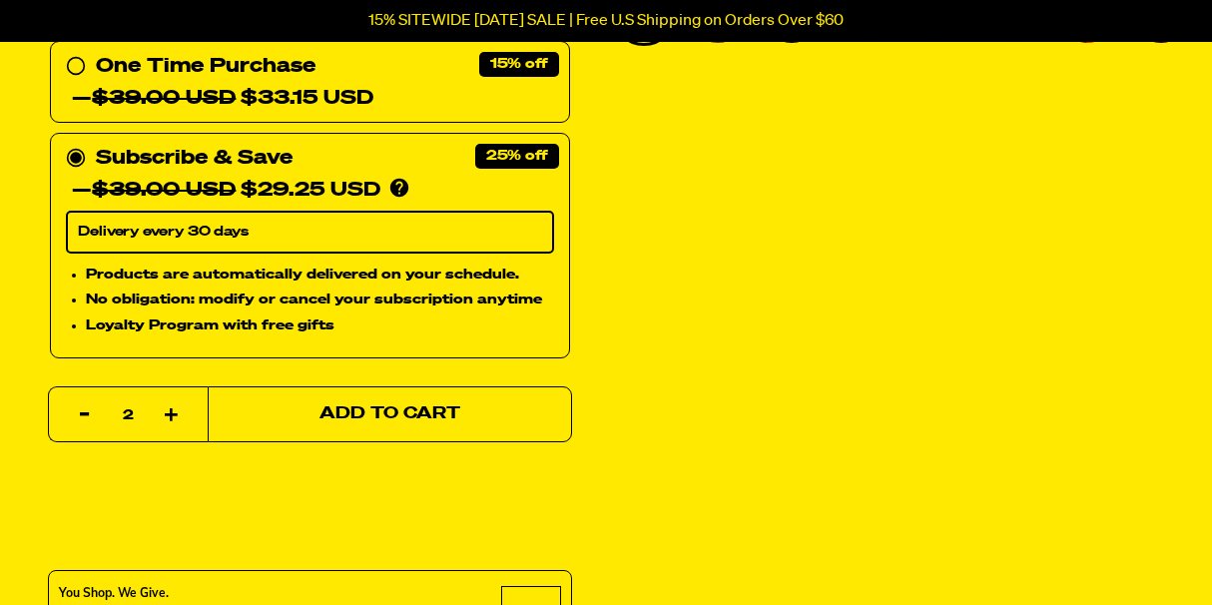
scroll to position [748, 0]
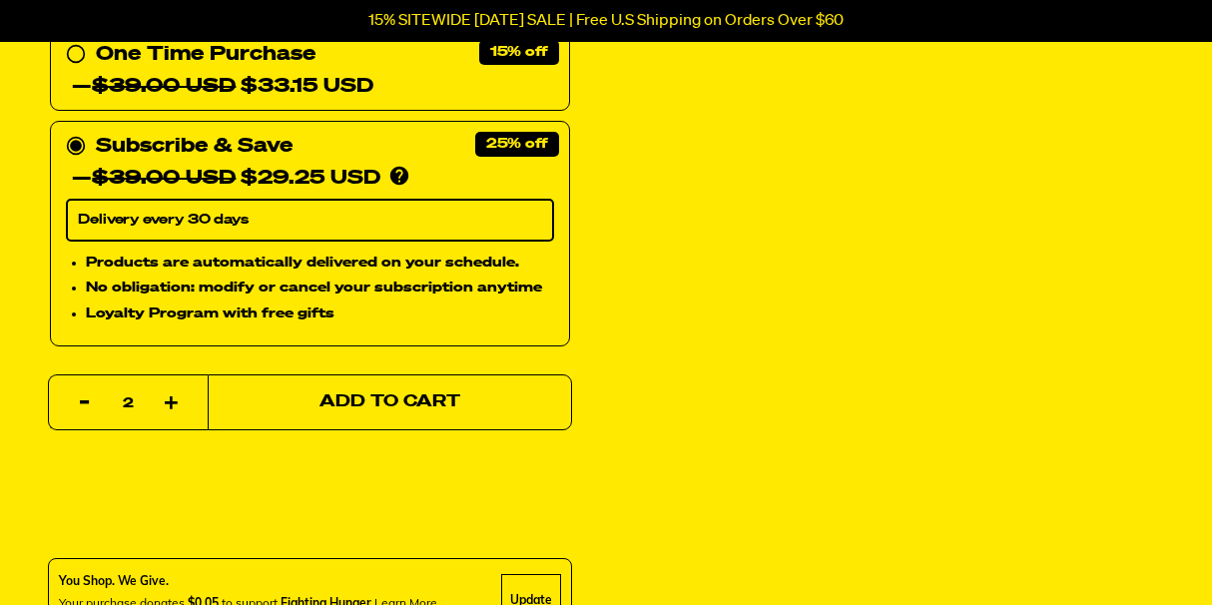
click at [453, 401] on span "Add to Cart" at bounding box center [389, 402] width 141 height 17
select select "Every 30 Days"
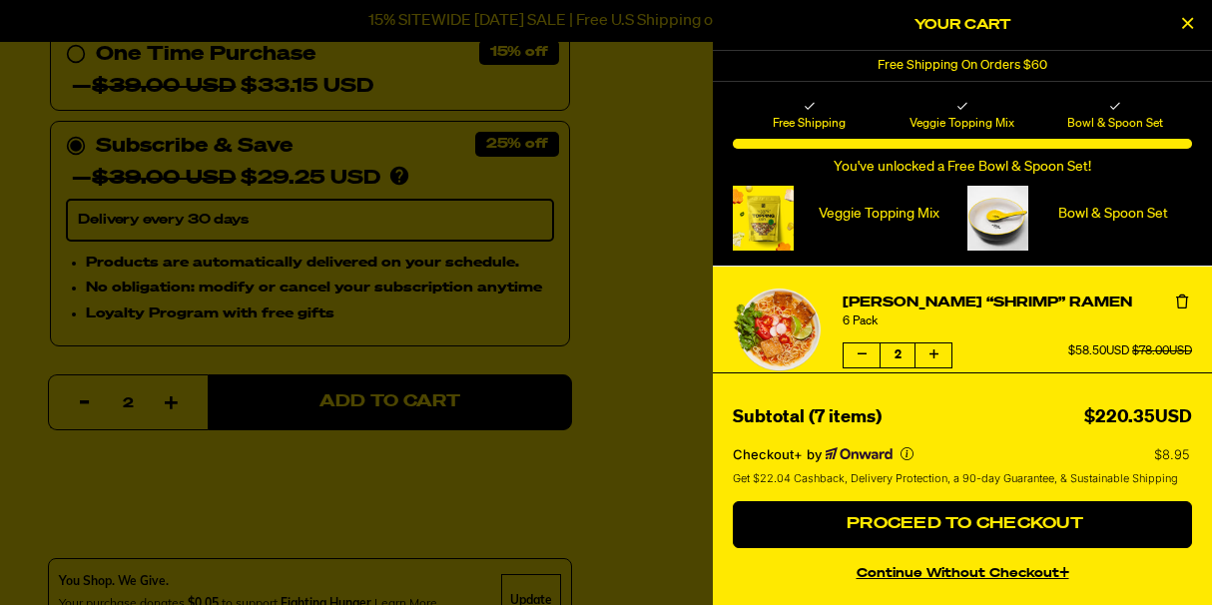
click at [944, 574] on button "continue without Checkout+" at bounding box center [962, 570] width 459 height 29
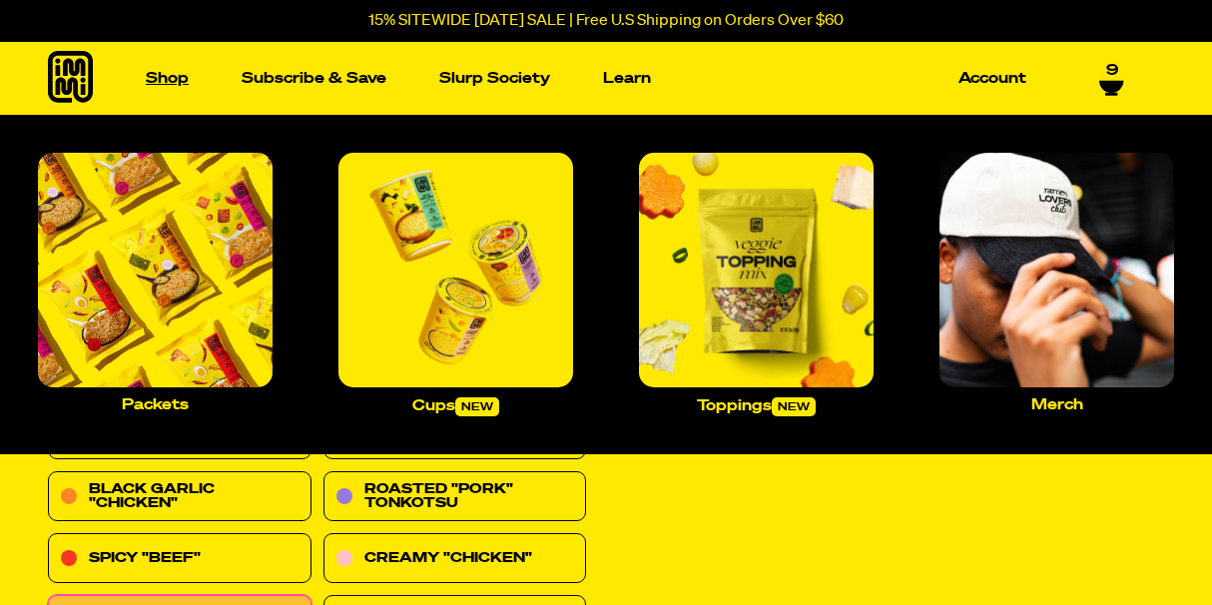
select select "Every 30 Days"
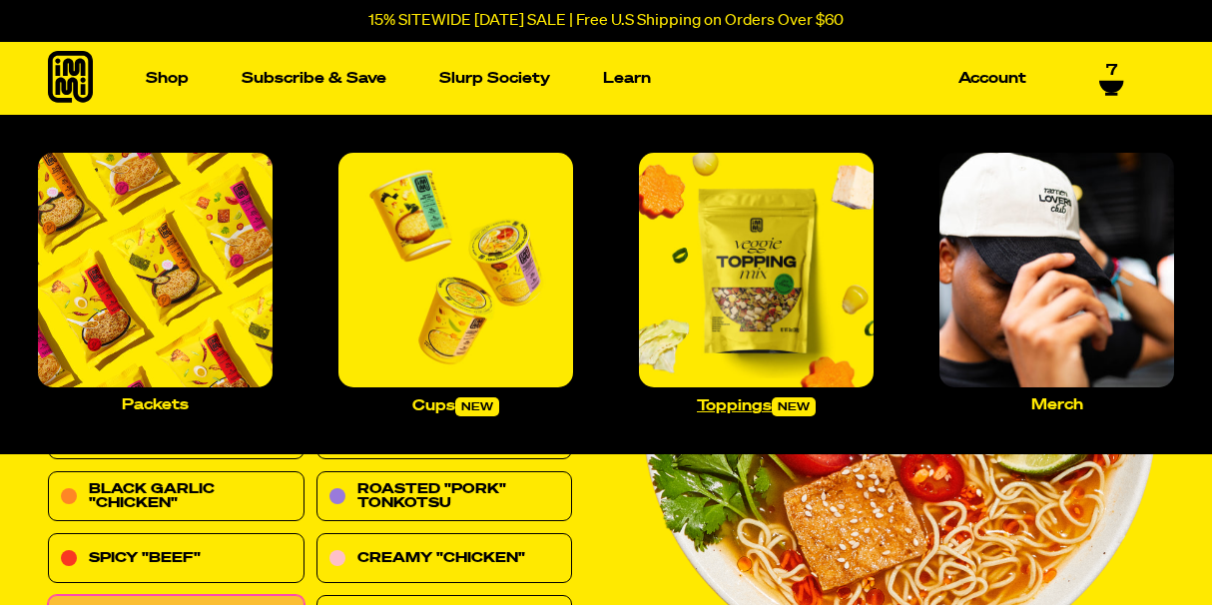
click at [754, 305] on img "Main navigation" at bounding box center [756, 270] width 235 height 235
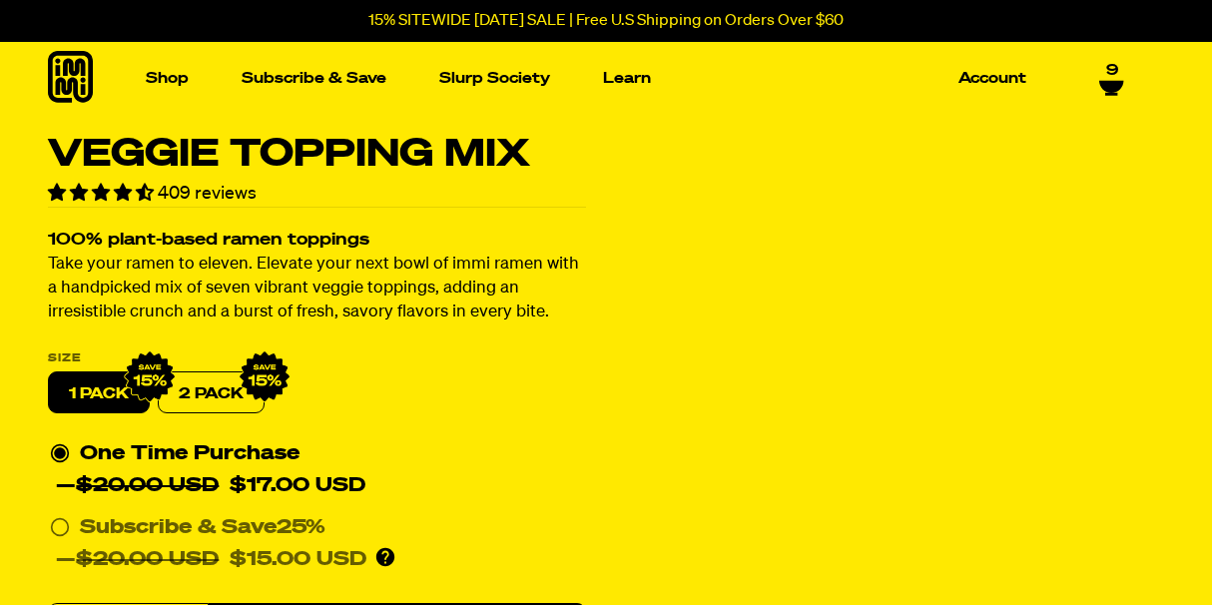
scroll to position [116, 0]
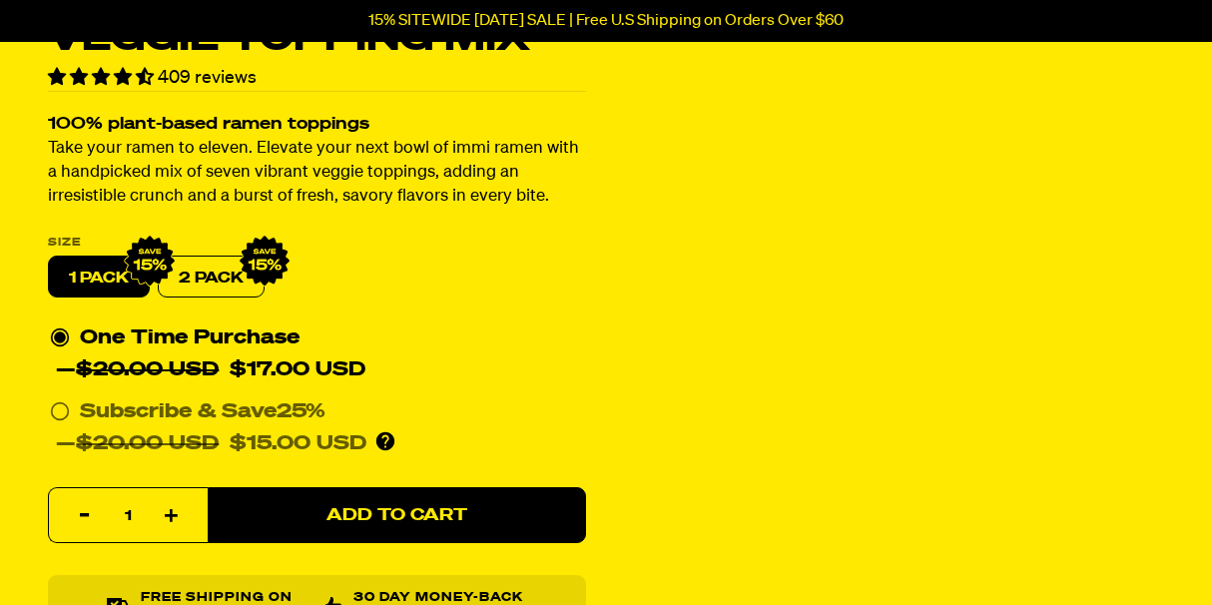
select select "Every 30 Days"
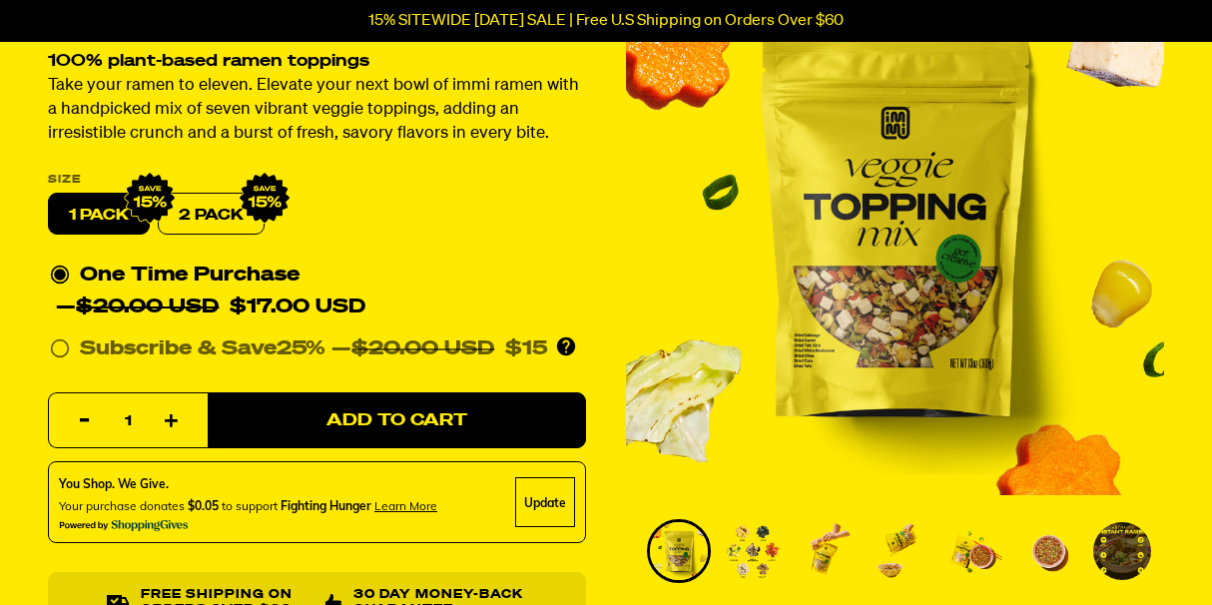
scroll to position [185, 0]
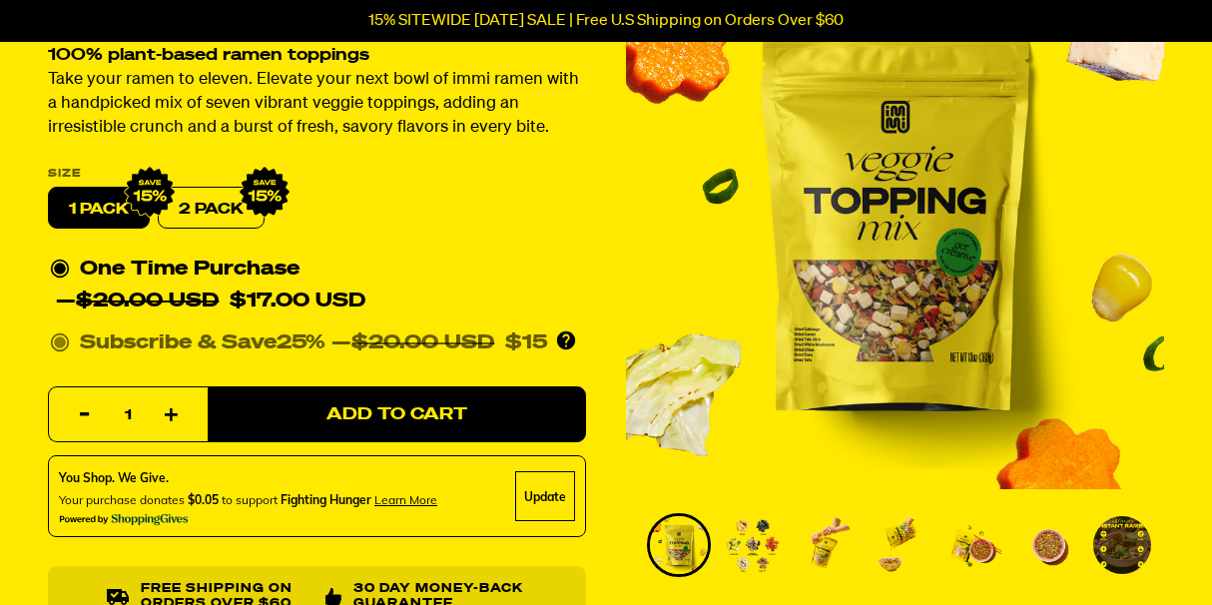
click at [55, 344] on circle at bounding box center [60, 343] width 12 height 12
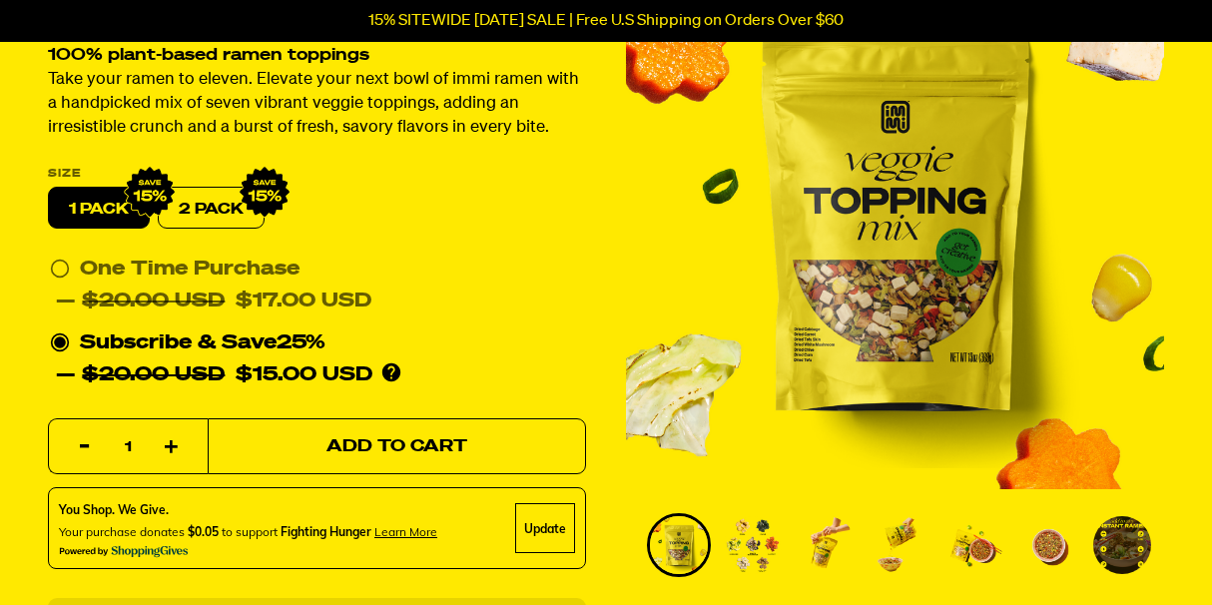
click at [414, 442] on span "Add to Cart" at bounding box center [396, 446] width 141 height 17
select select "Every 30 Days"
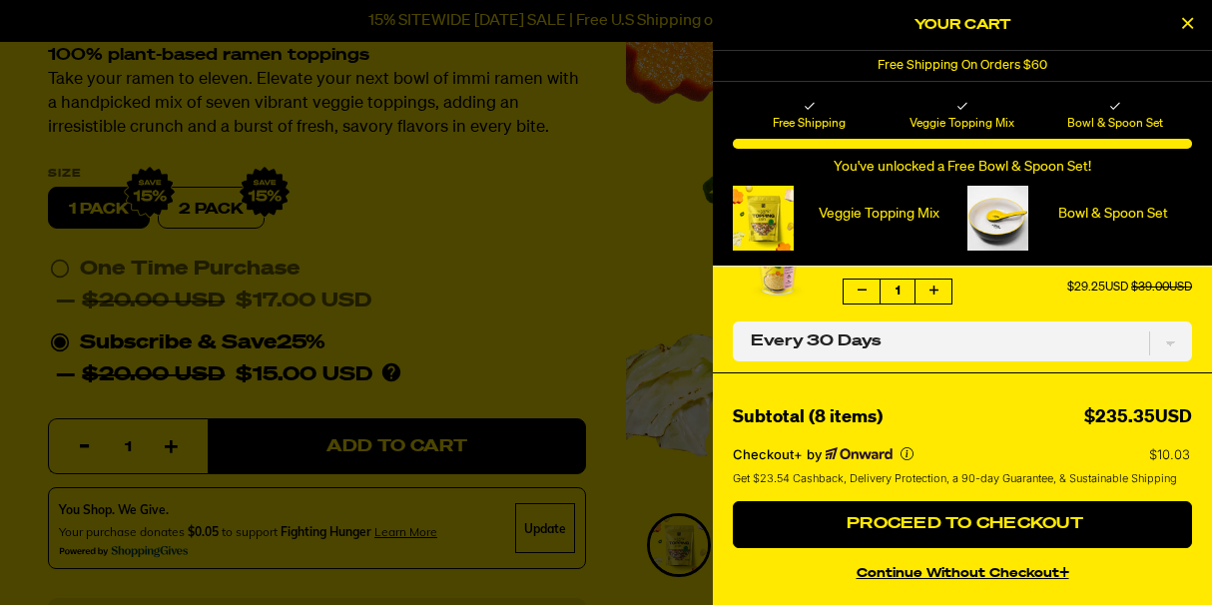
scroll to position [0, 0]
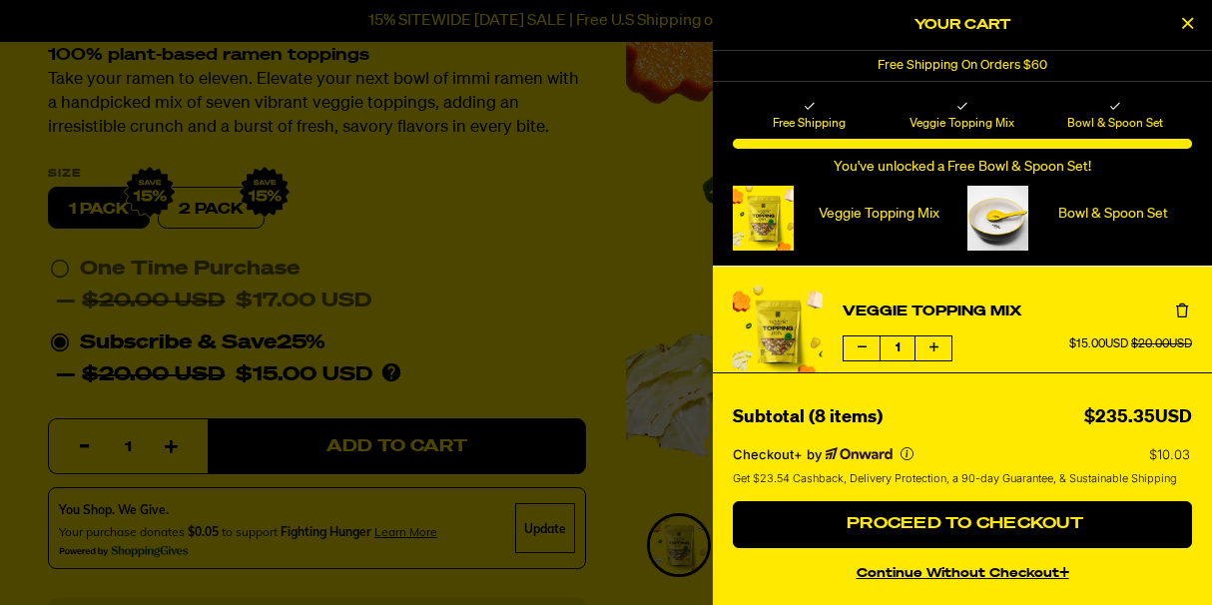
click at [565, 205] on div at bounding box center [606, 302] width 1212 height 605
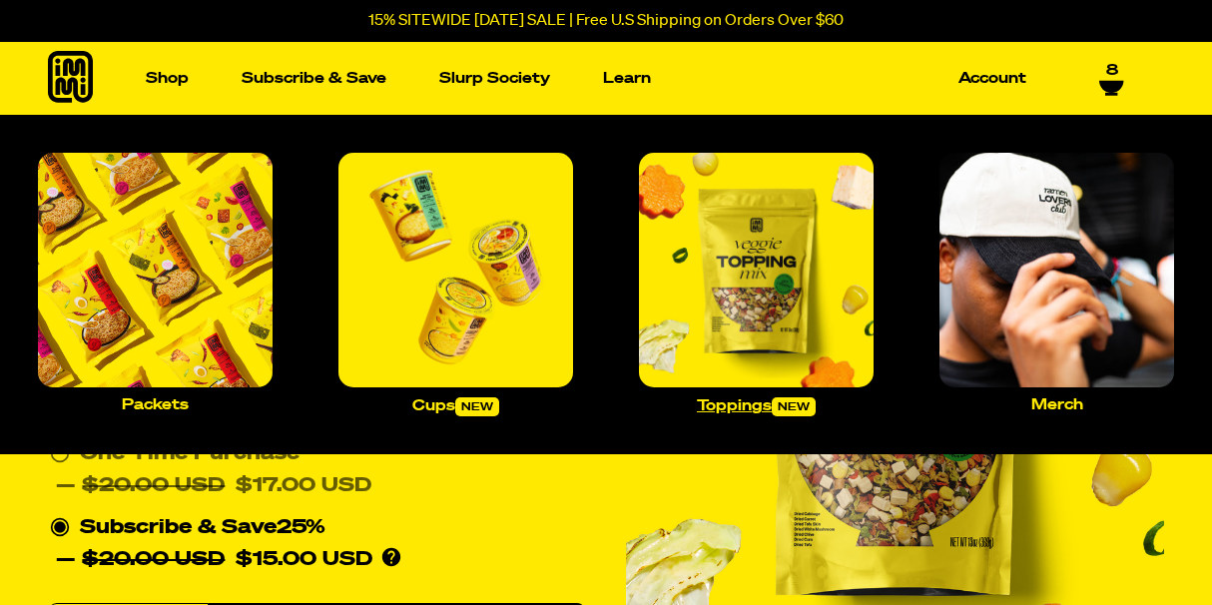
click at [739, 301] on img "Main navigation" at bounding box center [756, 270] width 235 height 235
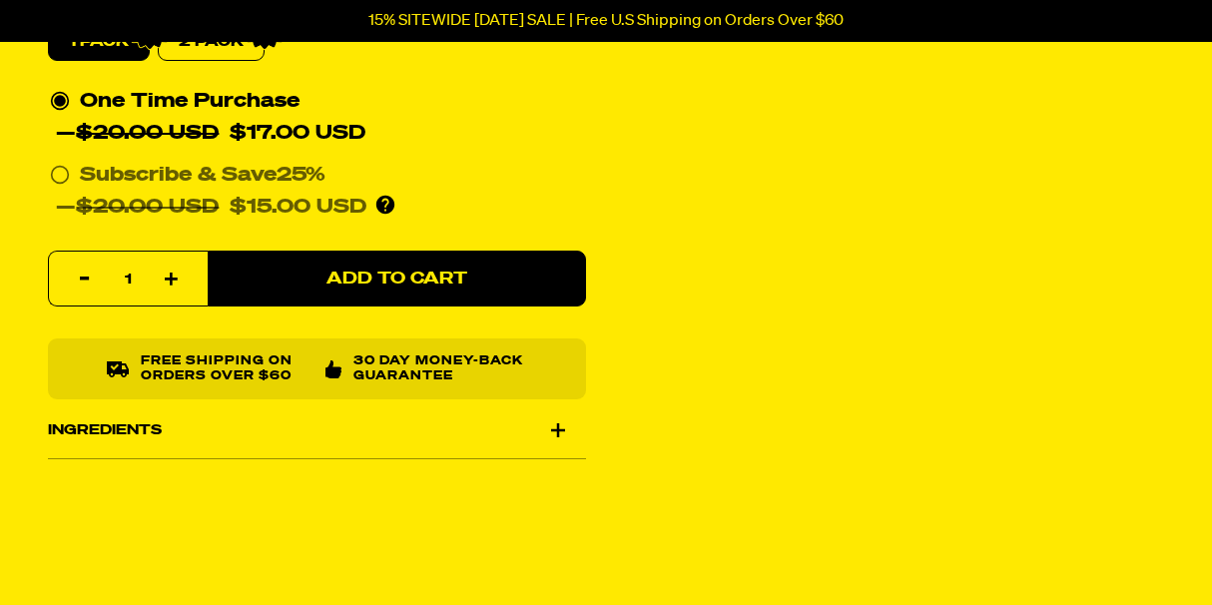
scroll to position [379, 0]
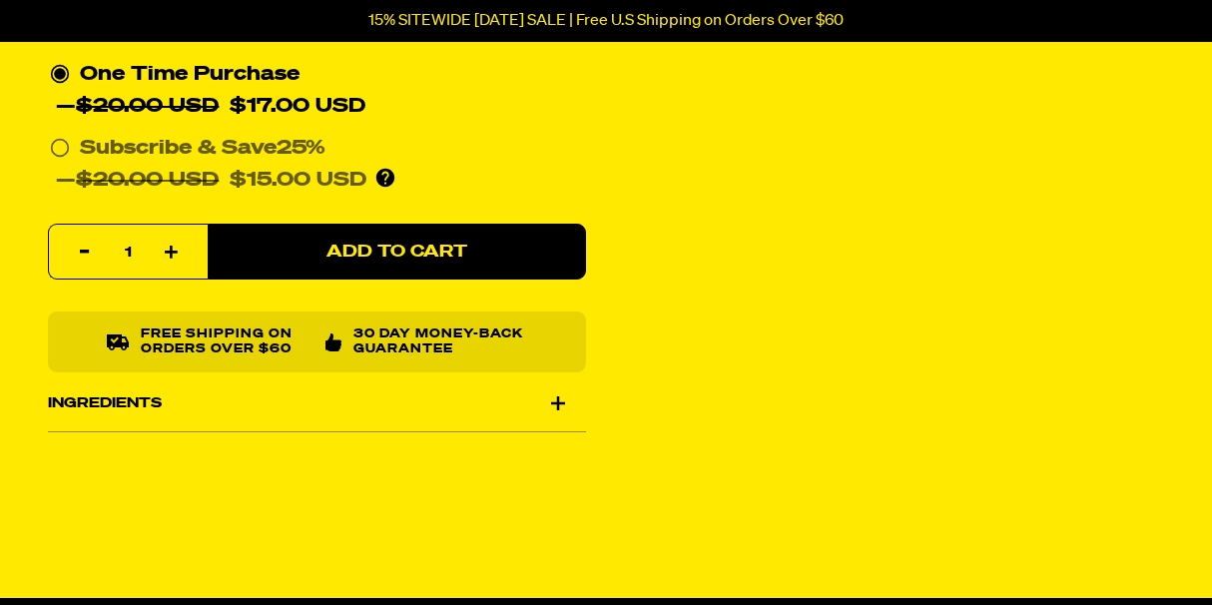
select select "Every 30 Days"
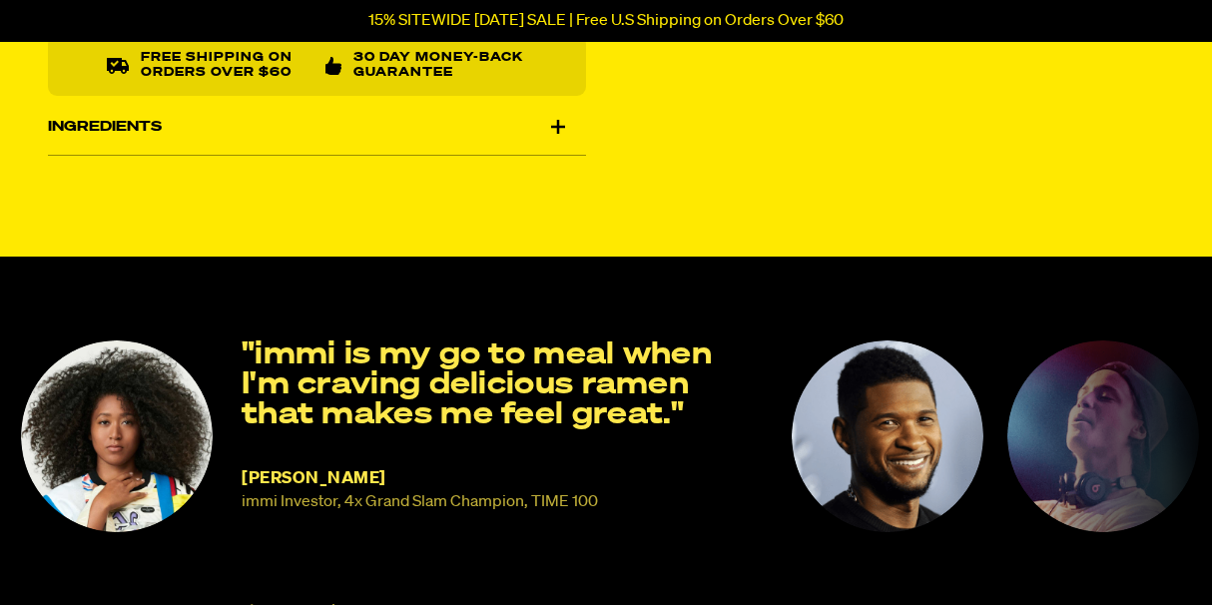
scroll to position [751, 0]
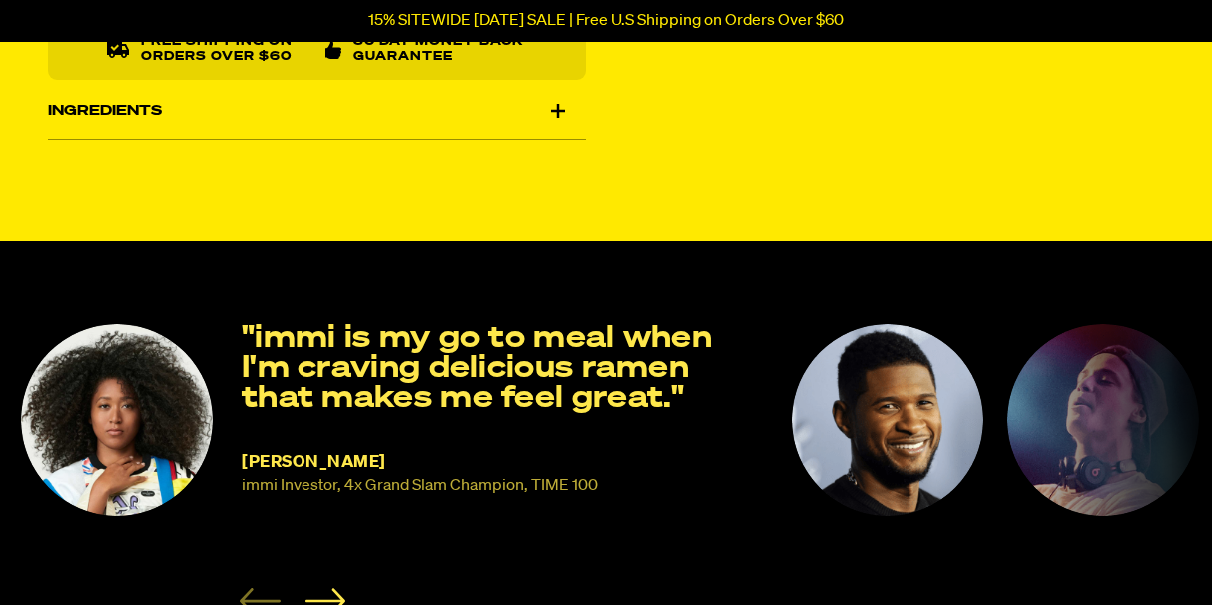
click at [848, 450] on img "2 of 8" at bounding box center [888, 420] width 192 height 192
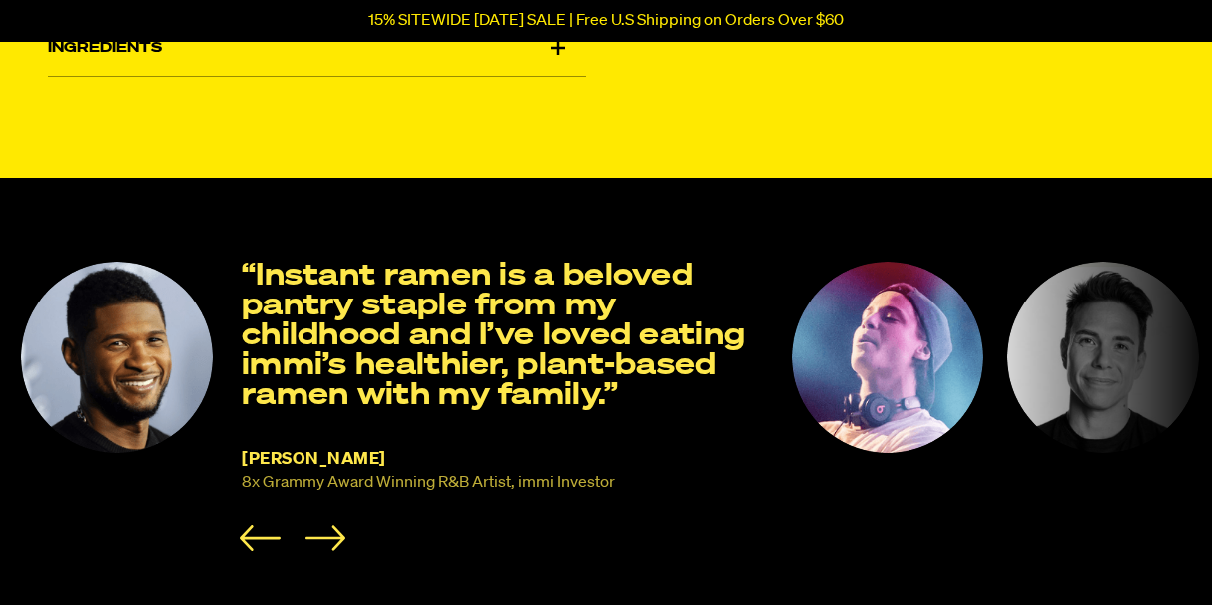
scroll to position [819, 0]
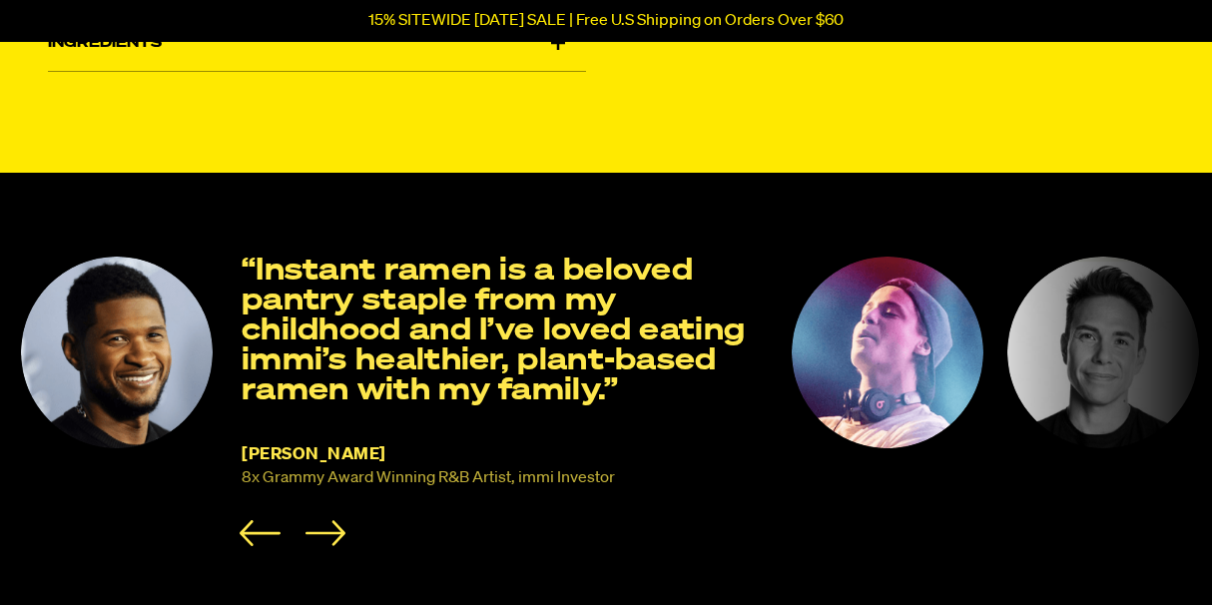
click at [891, 344] on img "3 of 8" at bounding box center [888, 353] width 192 height 192
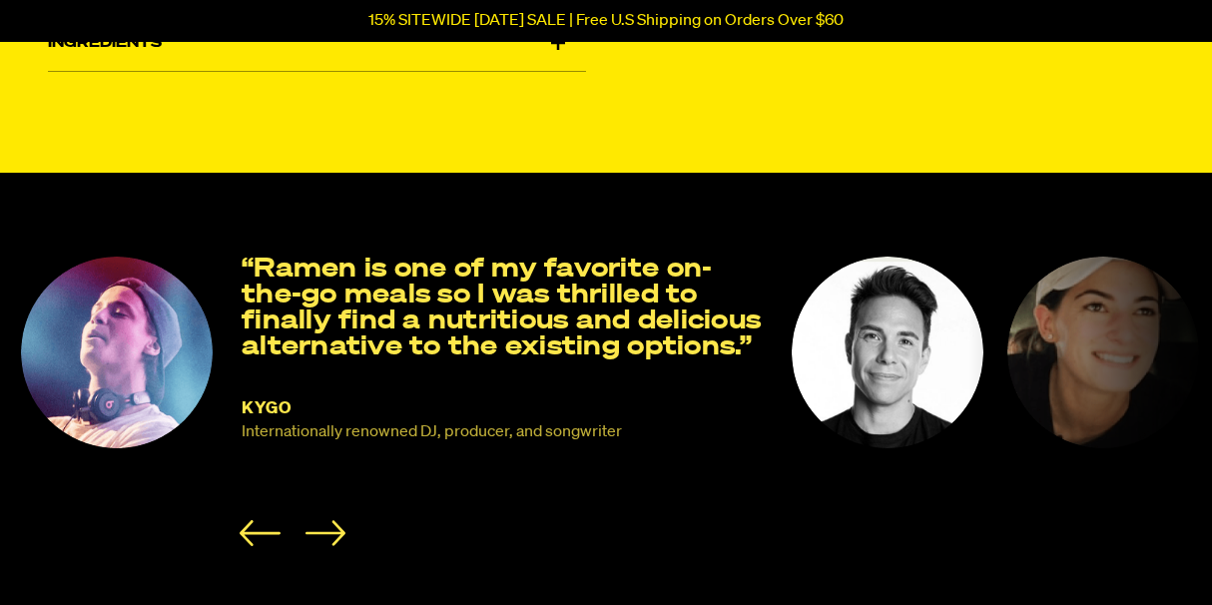
click at [1096, 343] on img "5 of 8" at bounding box center [1103, 353] width 192 height 192
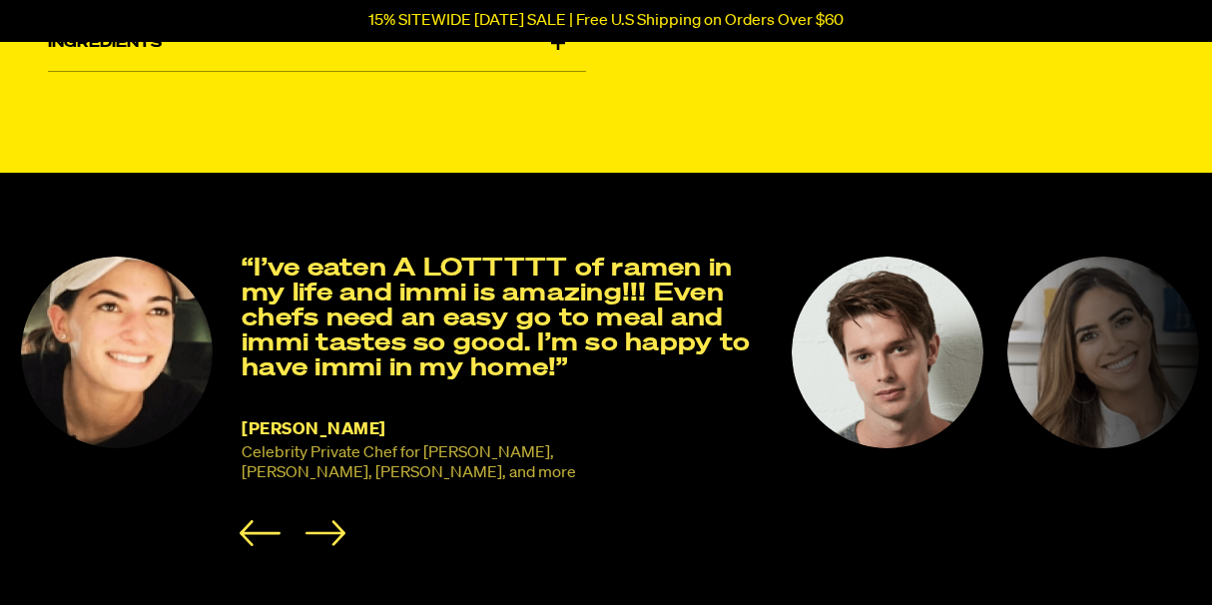
scroll to position [0, 0]
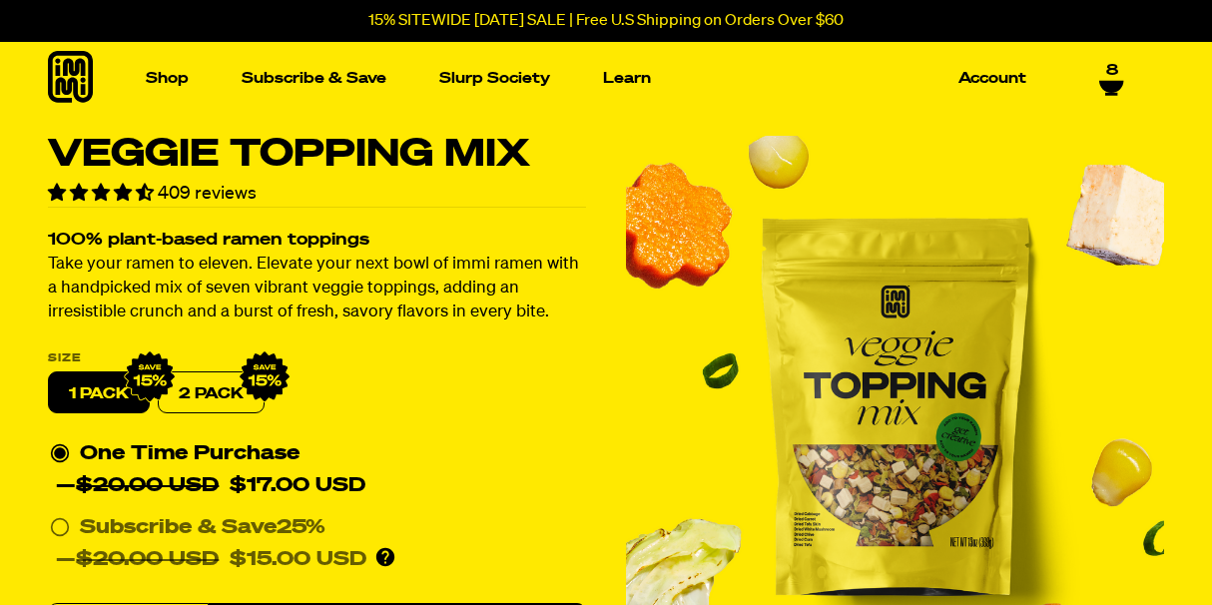
click at [1110, 81] on icon at bounding box center [1111, 87] width 24 height 12
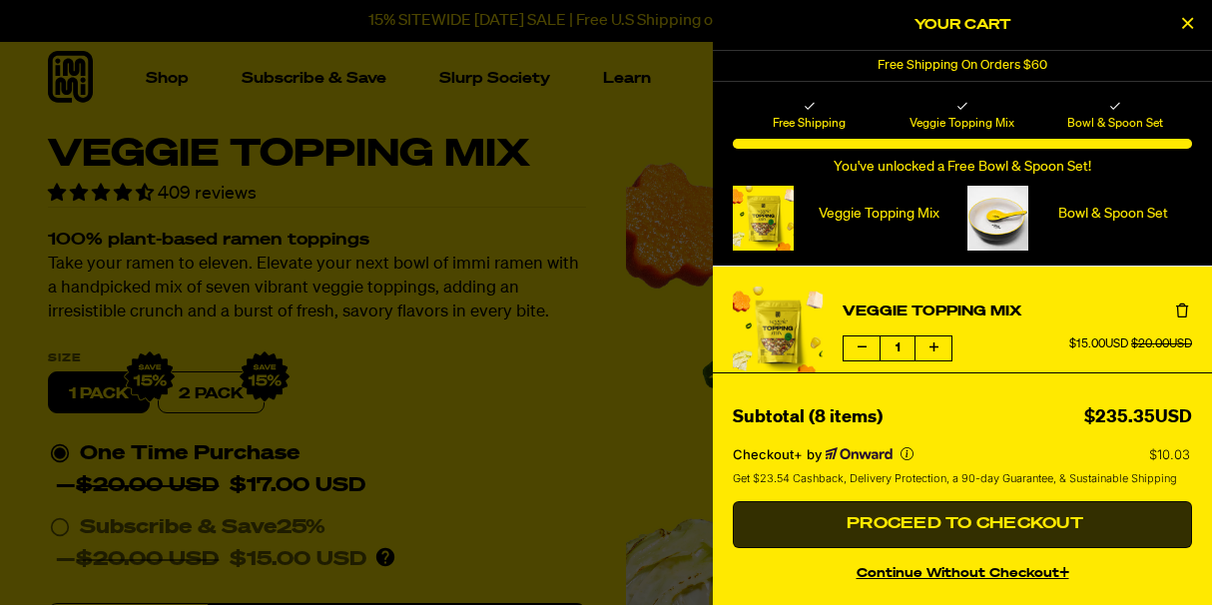
click at [998, 523] on span "Proceed to Checkout" at bounding box center [963, 524] width 242 height 16
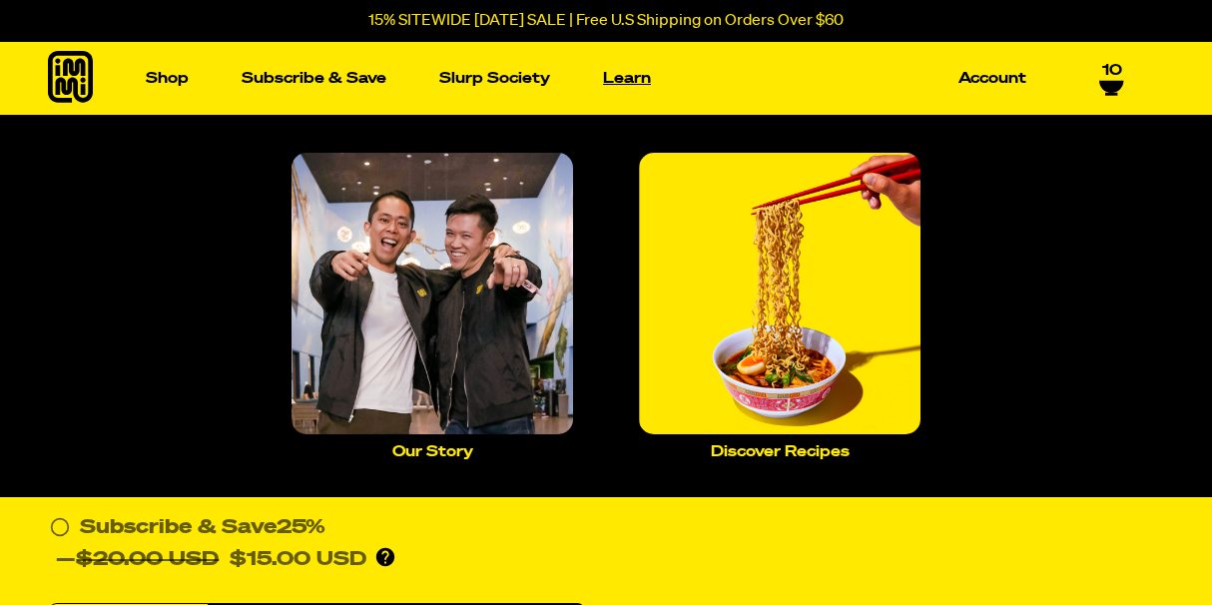
select select "Every 30 Days"
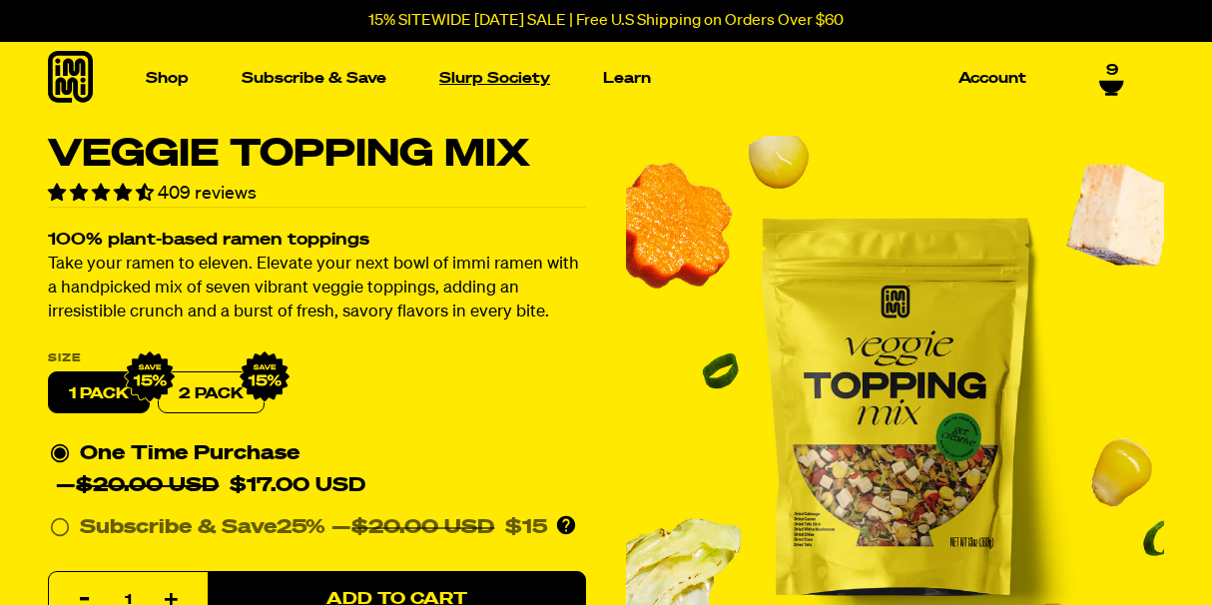
click at [489, 82] on link "Slurp Society" at bounding box center [494, 78] width 127 height 31
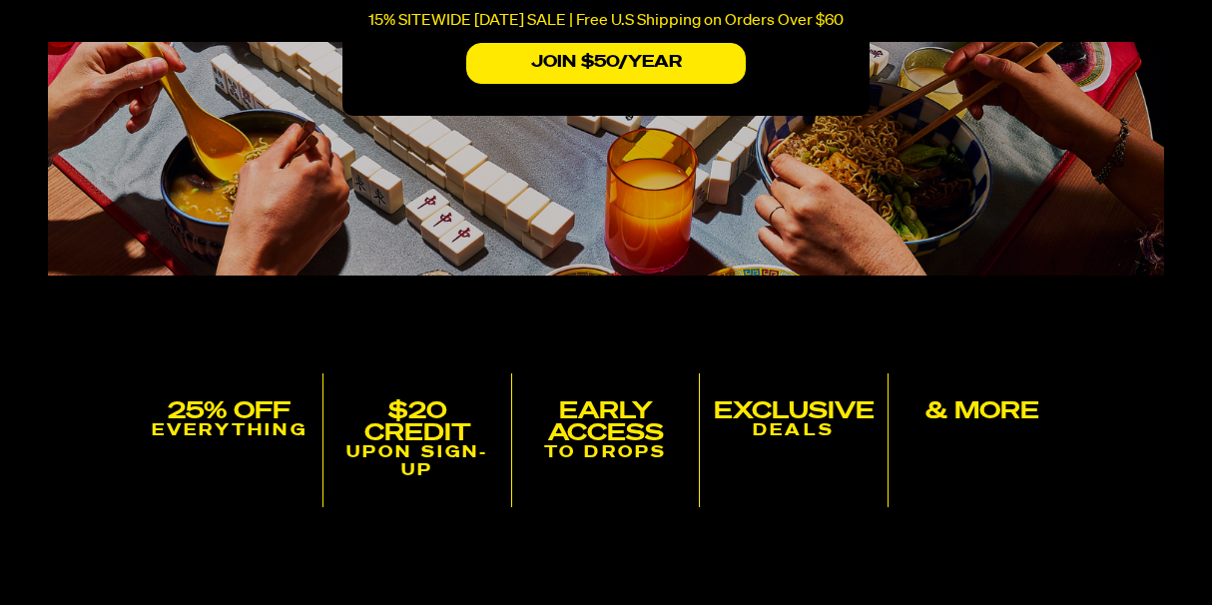
scroll to position [459, 0]
select select "Every 30 Days"
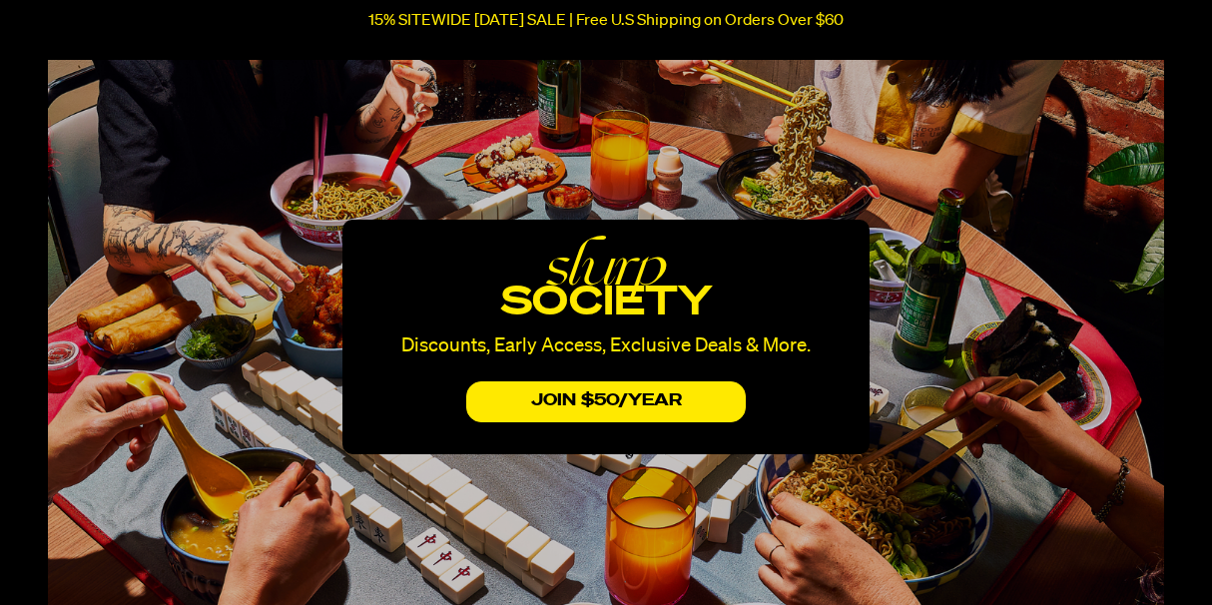
scroll to position [0, 0]
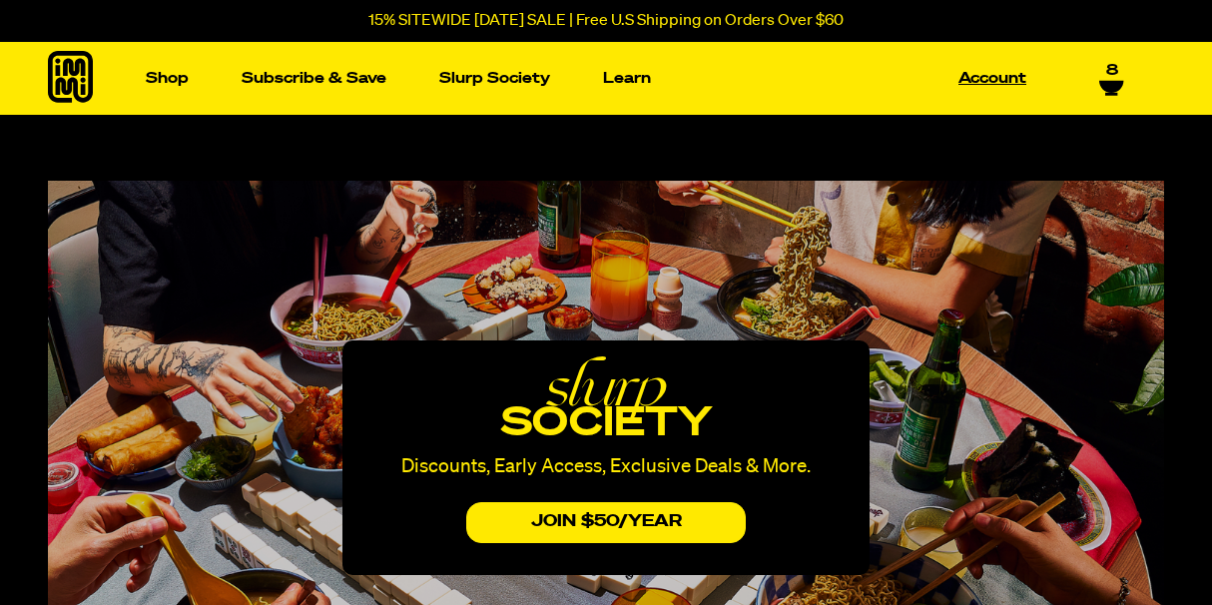
click at [978, 81] on link "Account" at bounding box center [992, 78] width 84 height 31
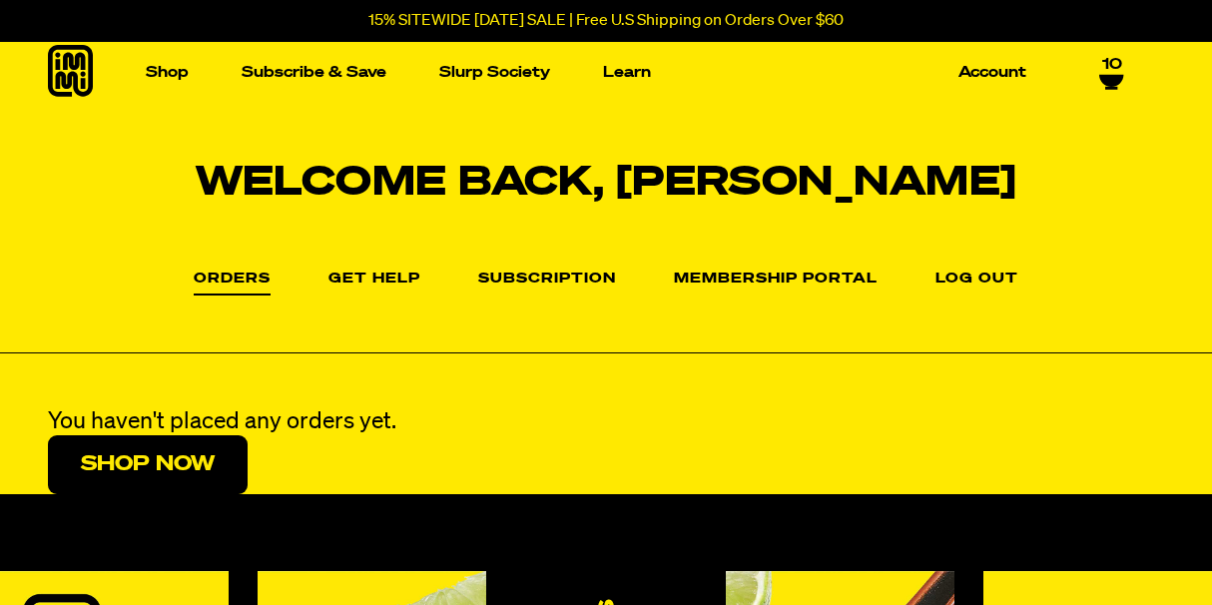
select select "Every 30 Days"
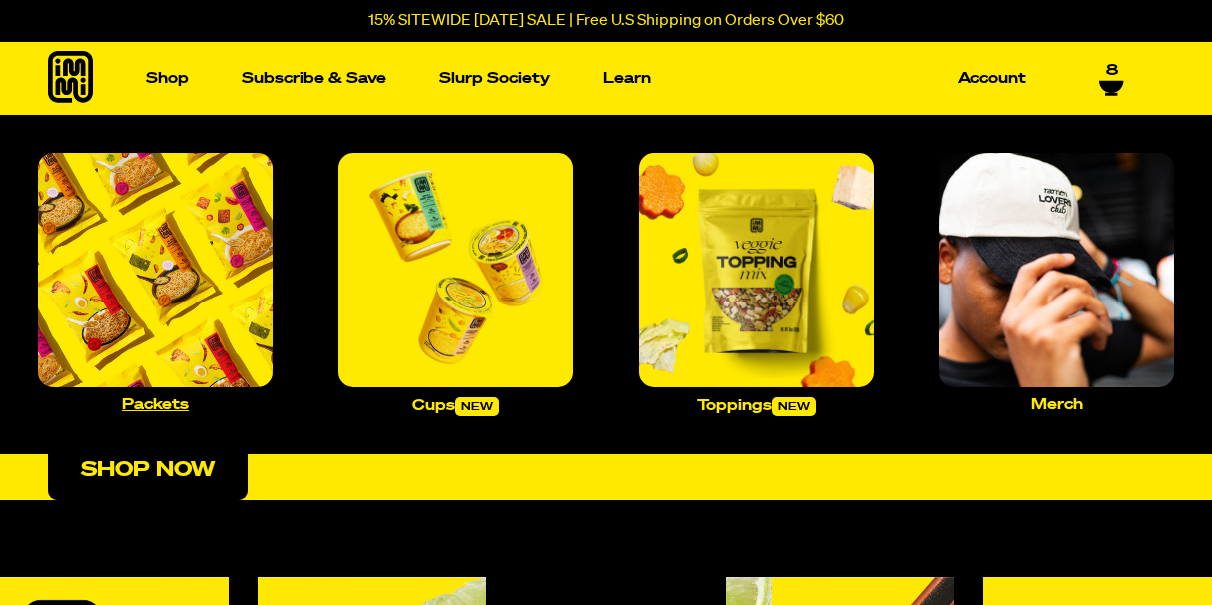
click at [163, 261] on img "Main navigation" at bounding box center [155, 270] width 235 height 235
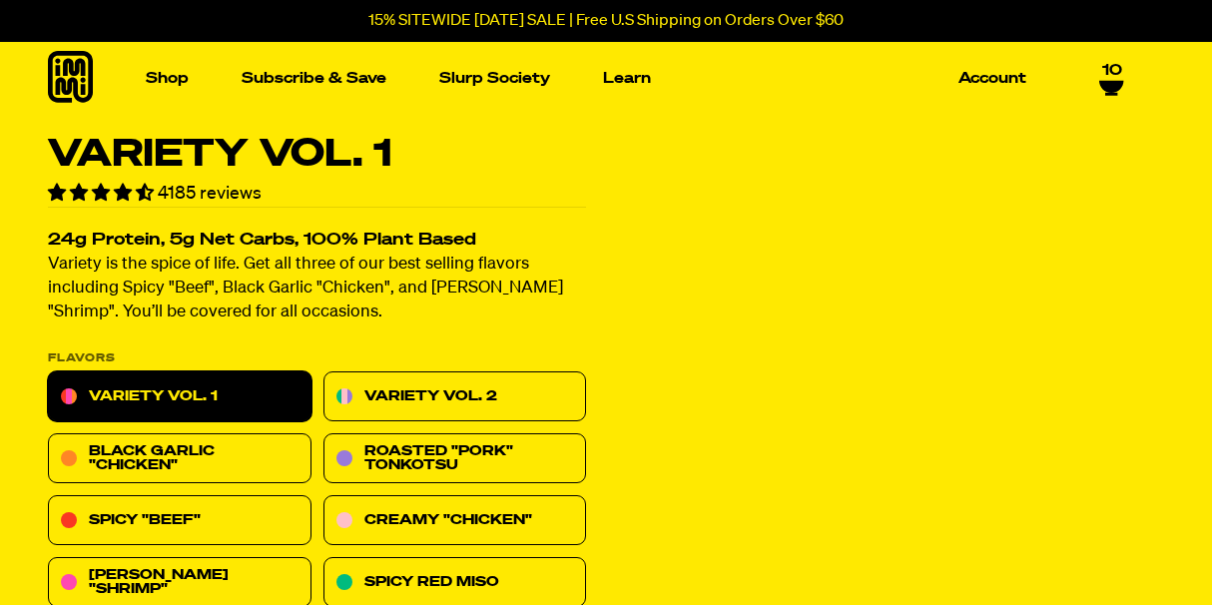
select select "Every 30 Days"
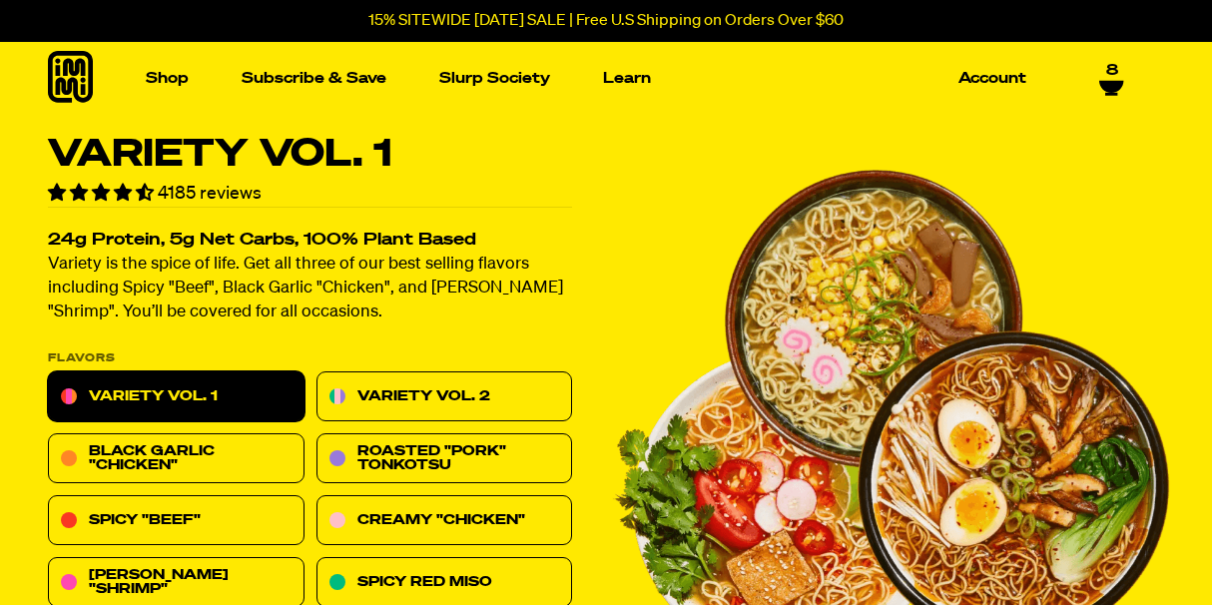
click at [1114, 74] on link "8" at bounding box center [1111, 76] width 25 height 34
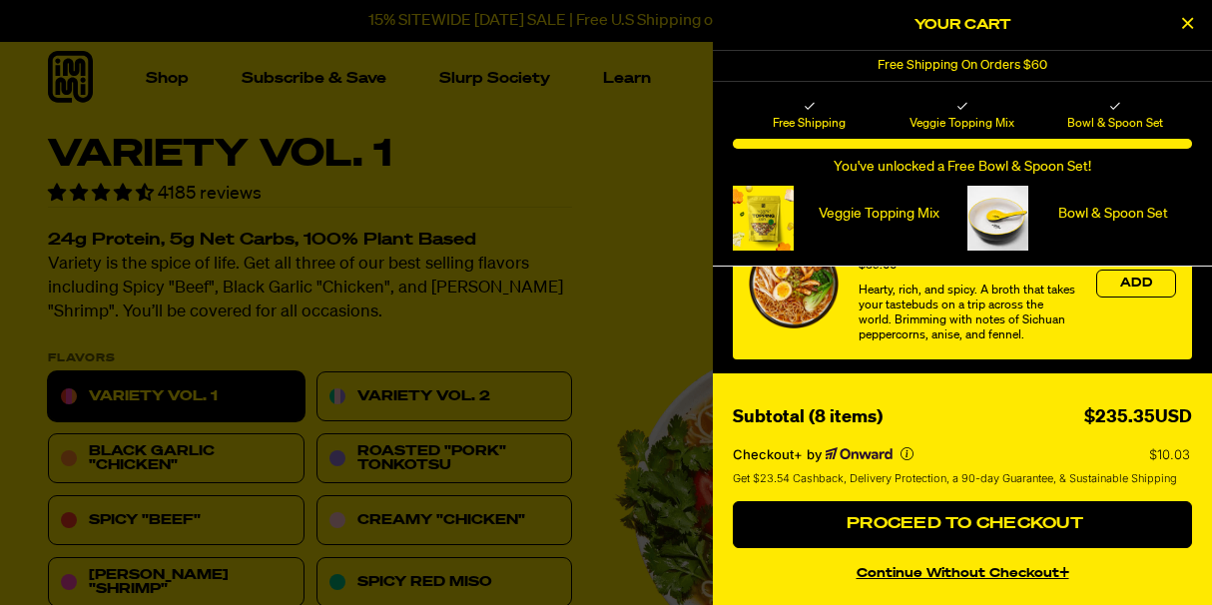
scroll to position [1688, 0]
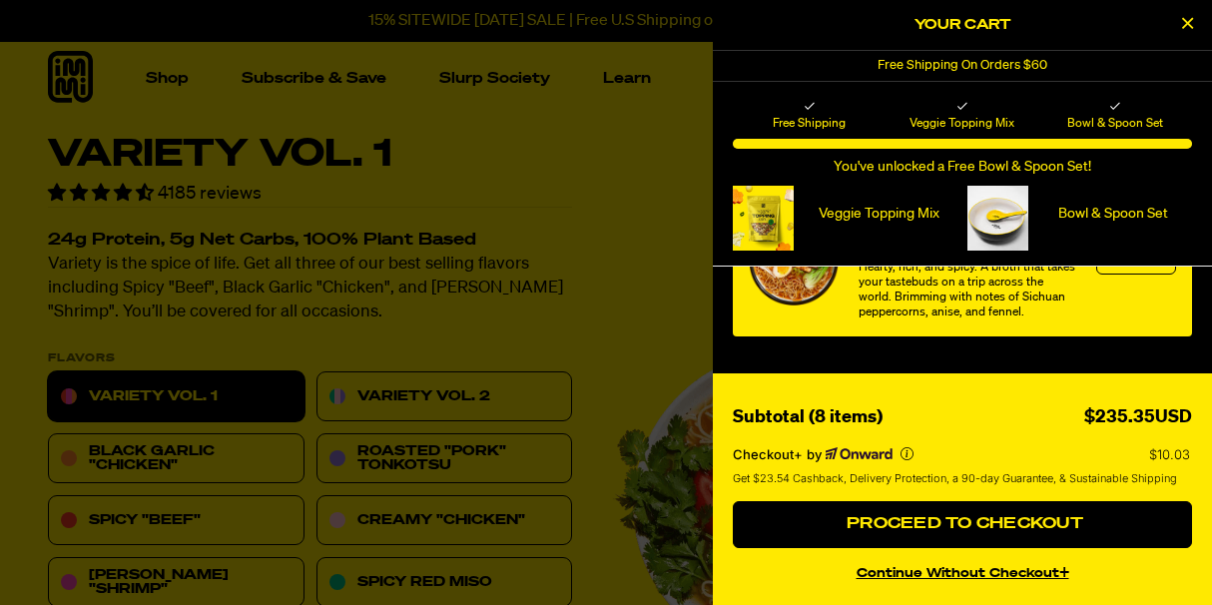
click at [1186, 24] on icon "Close Cart" at bounding box center [1187, 23] width 11 height 18
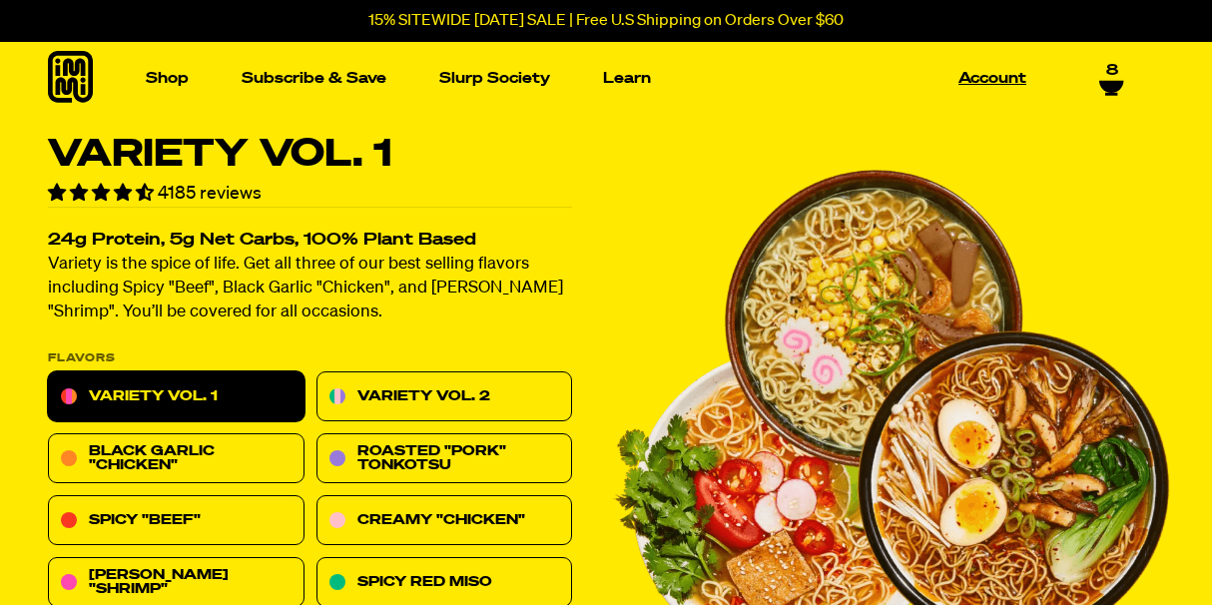
click at [992, 83] on link "Account" at bounding box center [992, 78] width 84 height 31
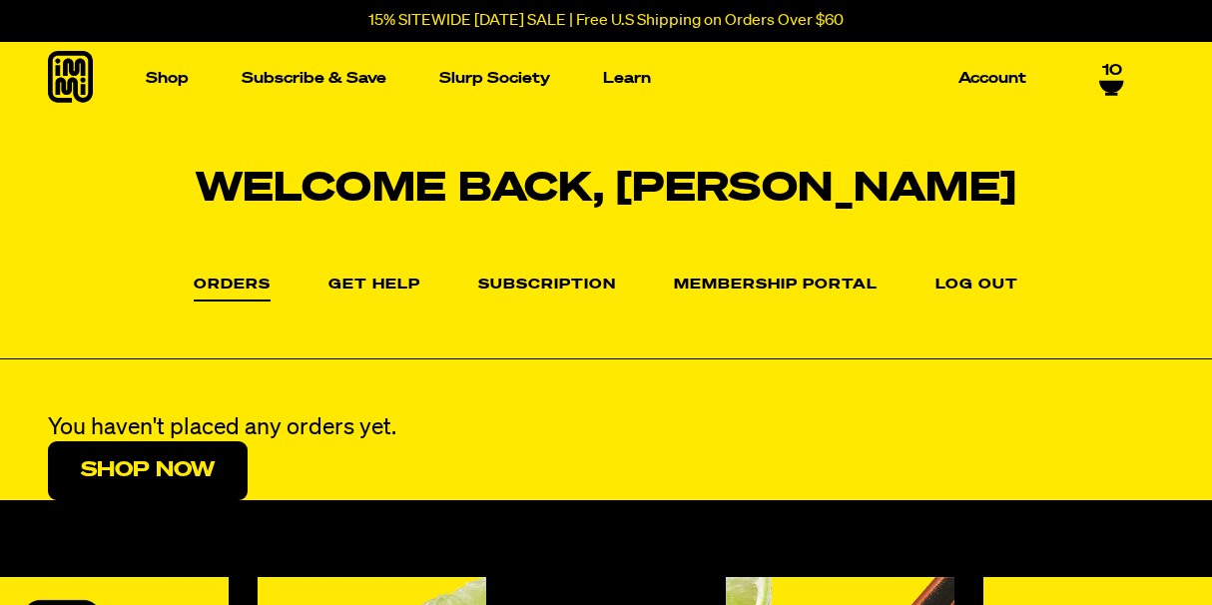
click at [972, 282] on link "Log out" at bounding box center [976, 286] width 83 height 16
select select "Every 30 Days"
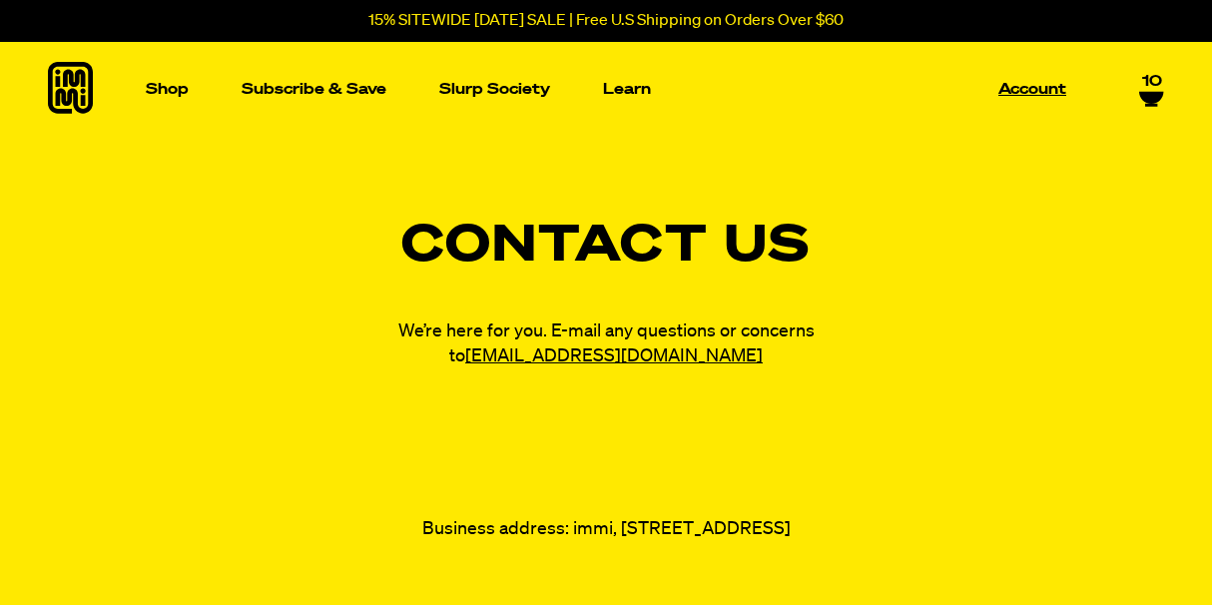
click at [1020, 97] on p "Account" at bounding box center [1032, 89] width 68 height 15
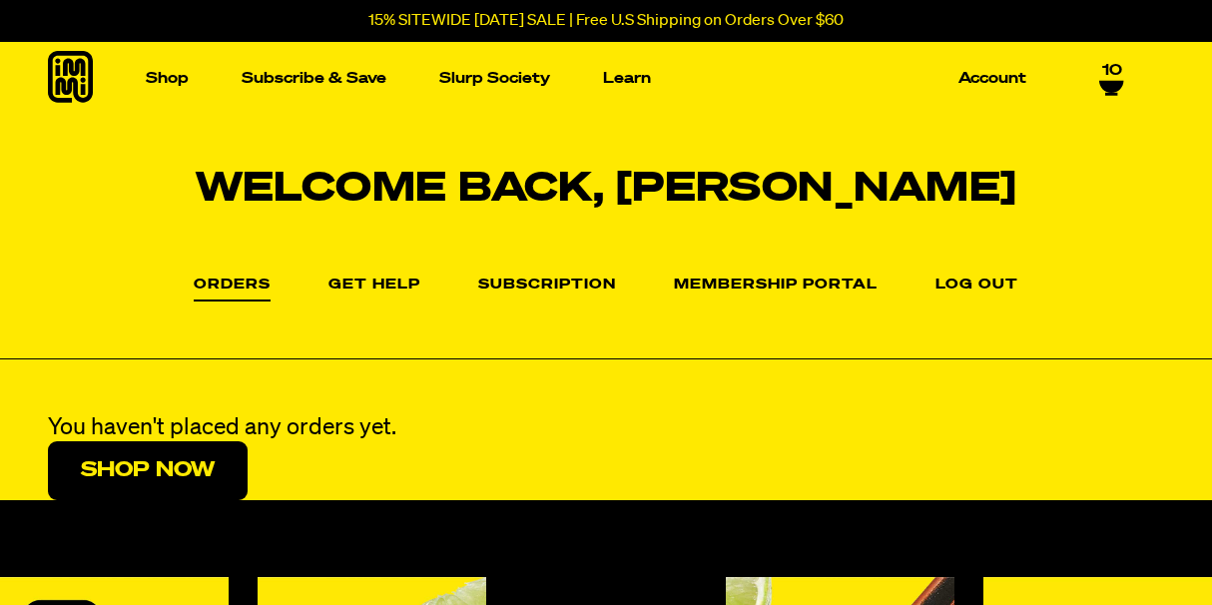
scroll to position [994, 0]
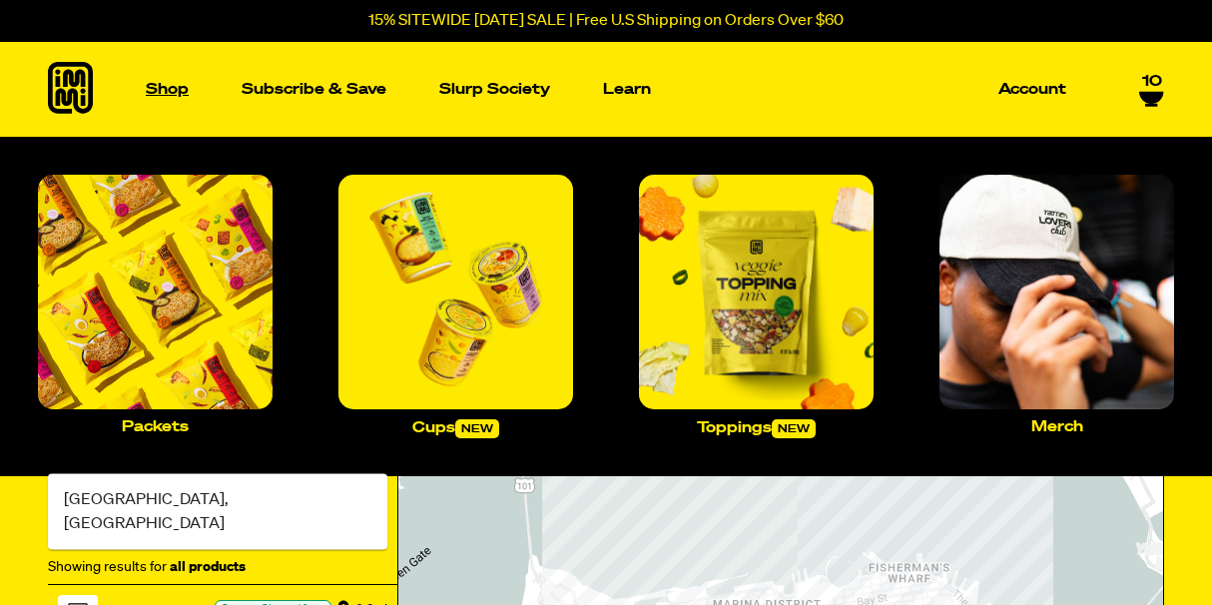
type input "94129"
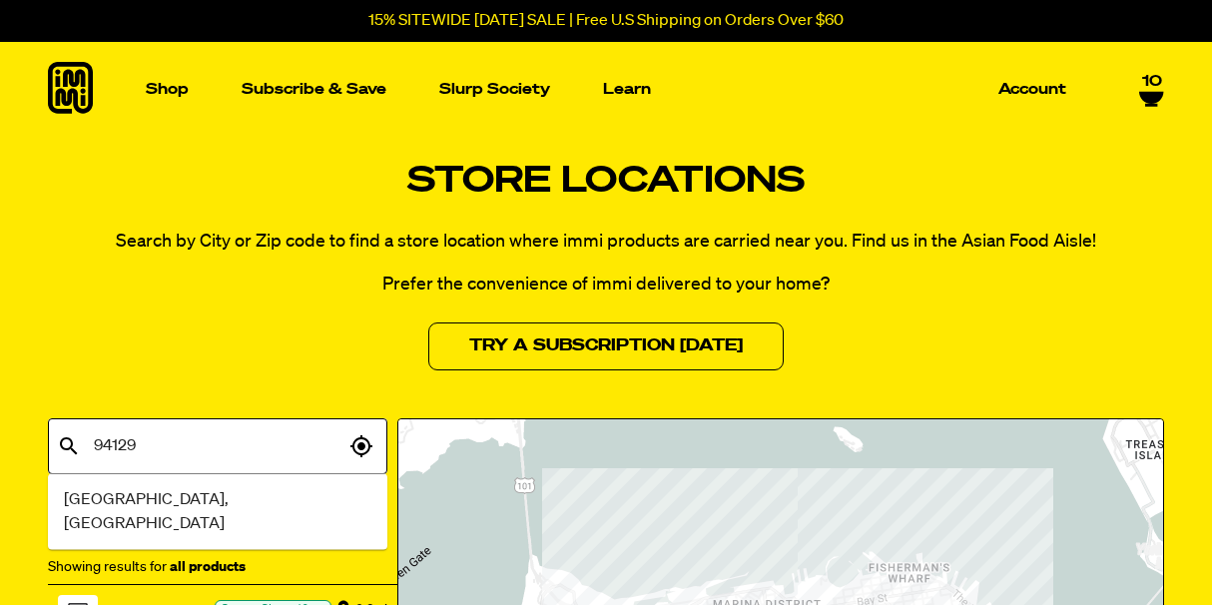
click at [248, 501] on li "[GEOGRAPHIC_DATA], [GEOGRAPHIC_DATA]" at bounding box center [217, 512] width 339 height 60
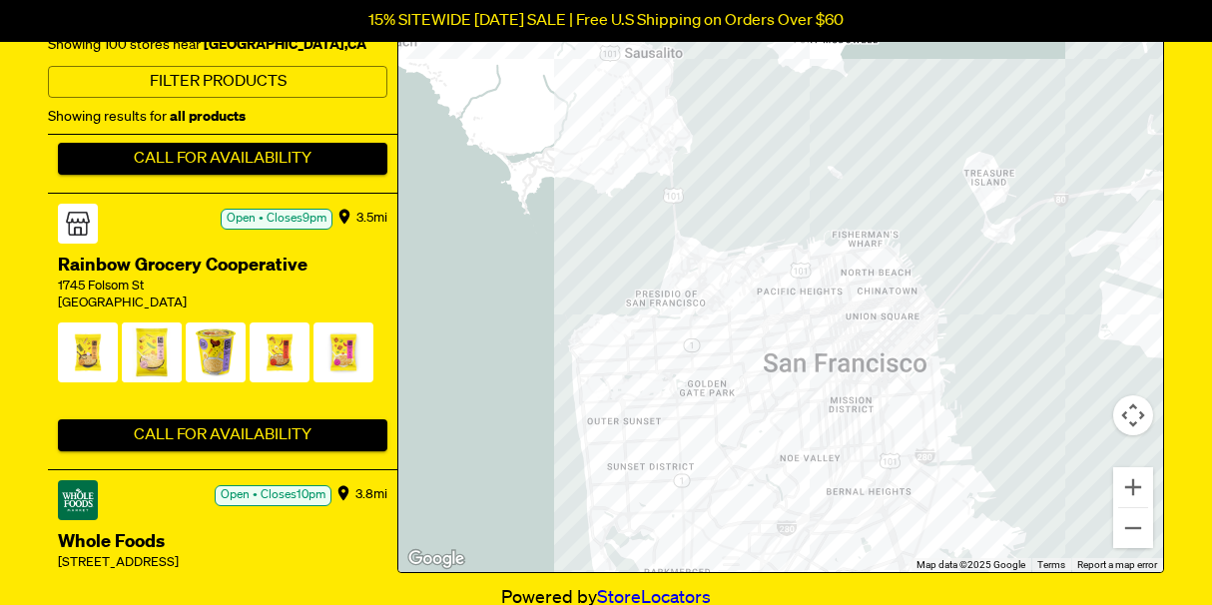
scroll to position [3490, 0]
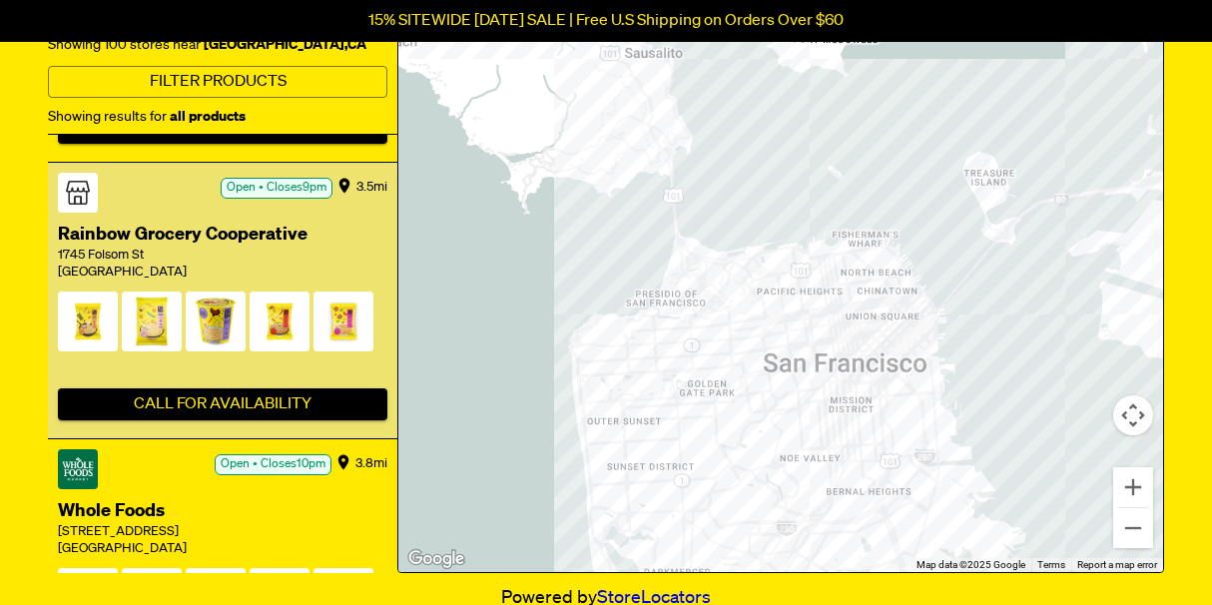
click at [208, 296] on span at bounding box center [216, 325] width 60 height 69
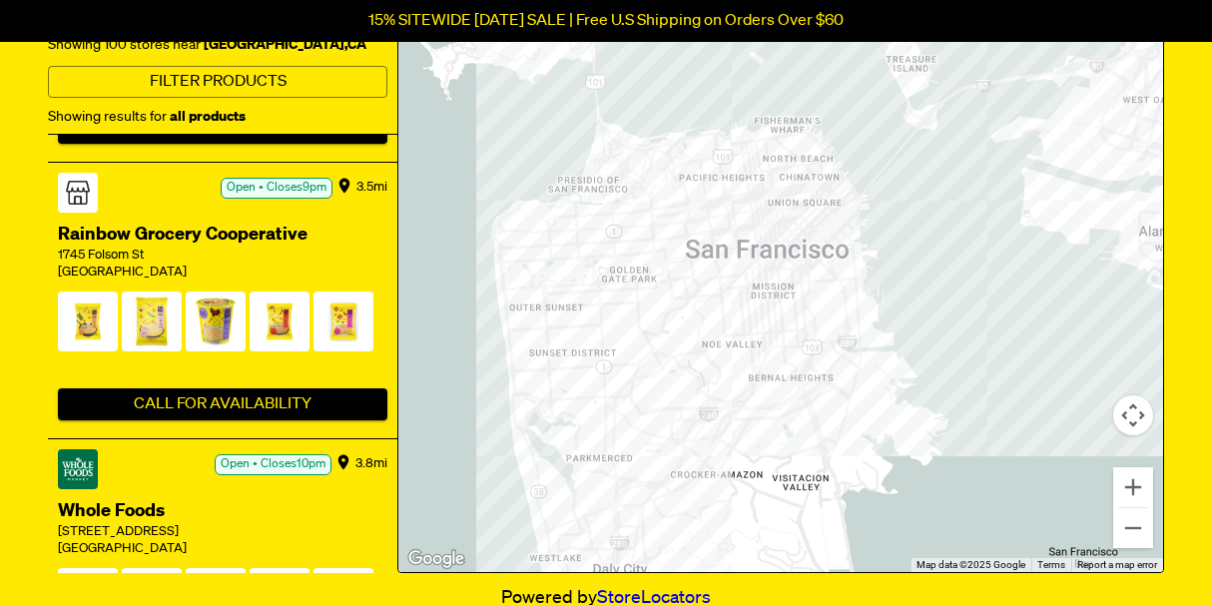
click at [209, 297] on span at bounding box center [216, 325] width 60 height 69
click at [214, 295] on span at bounding box center [216, 325] width 60 height 69
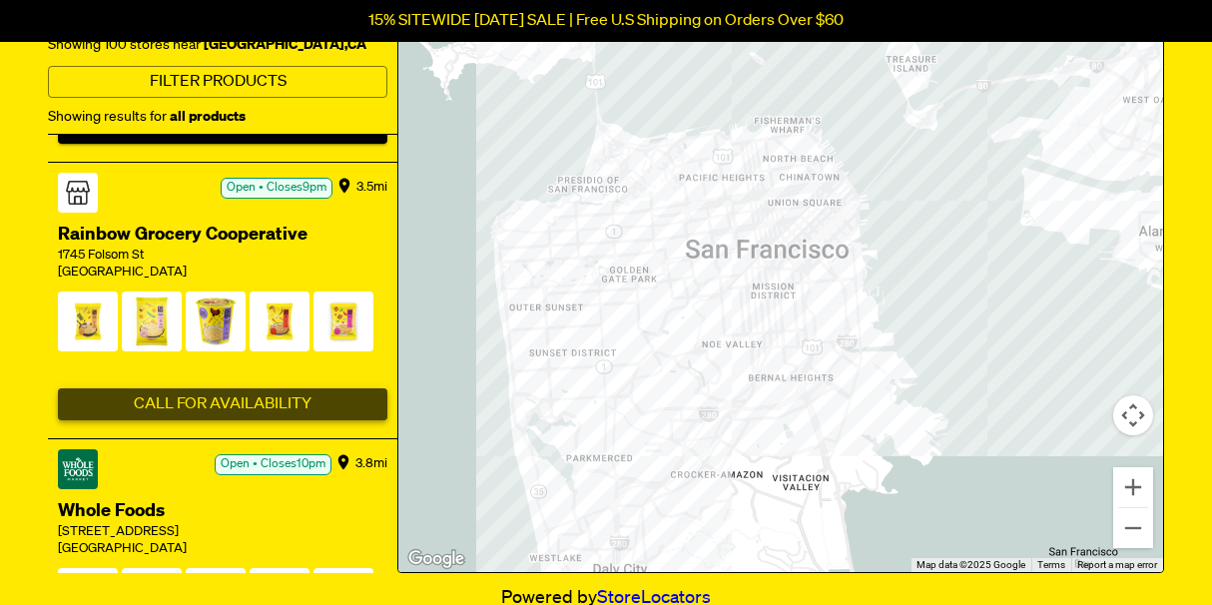
click at [224, 388] on button "Call For Availability" at bounding box center [222, 404] width 329 height 32
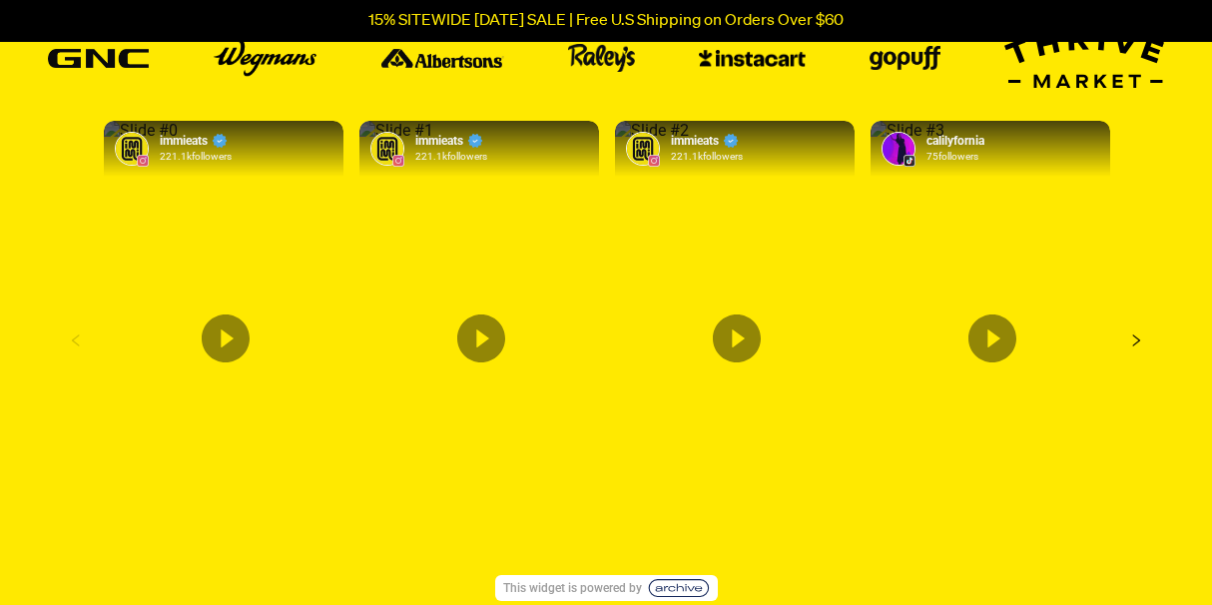
scroll to position [0, 0]
